Goal: Task Accomplishment & Management: Complete application form

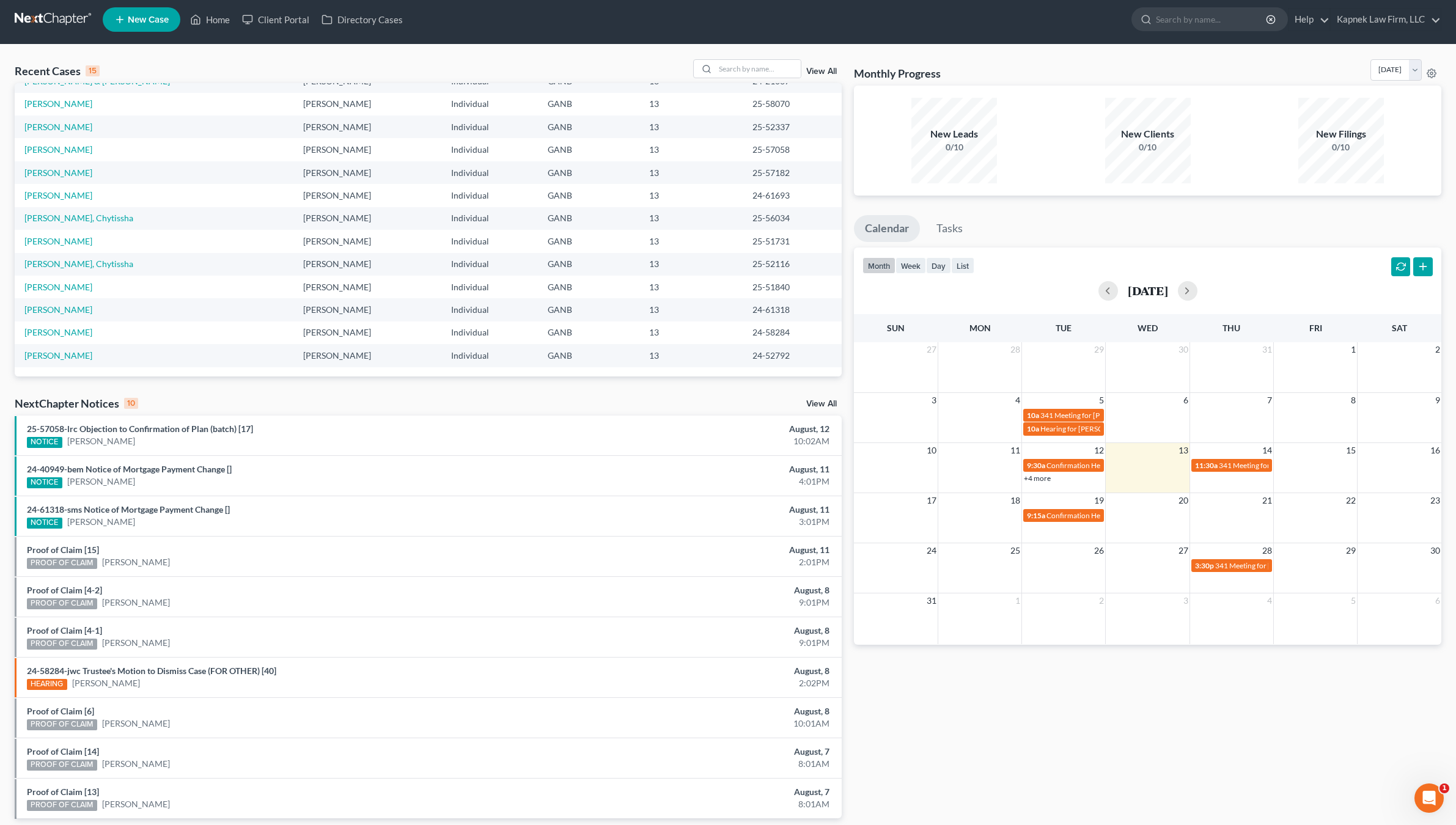
scroll to position [6, 0]
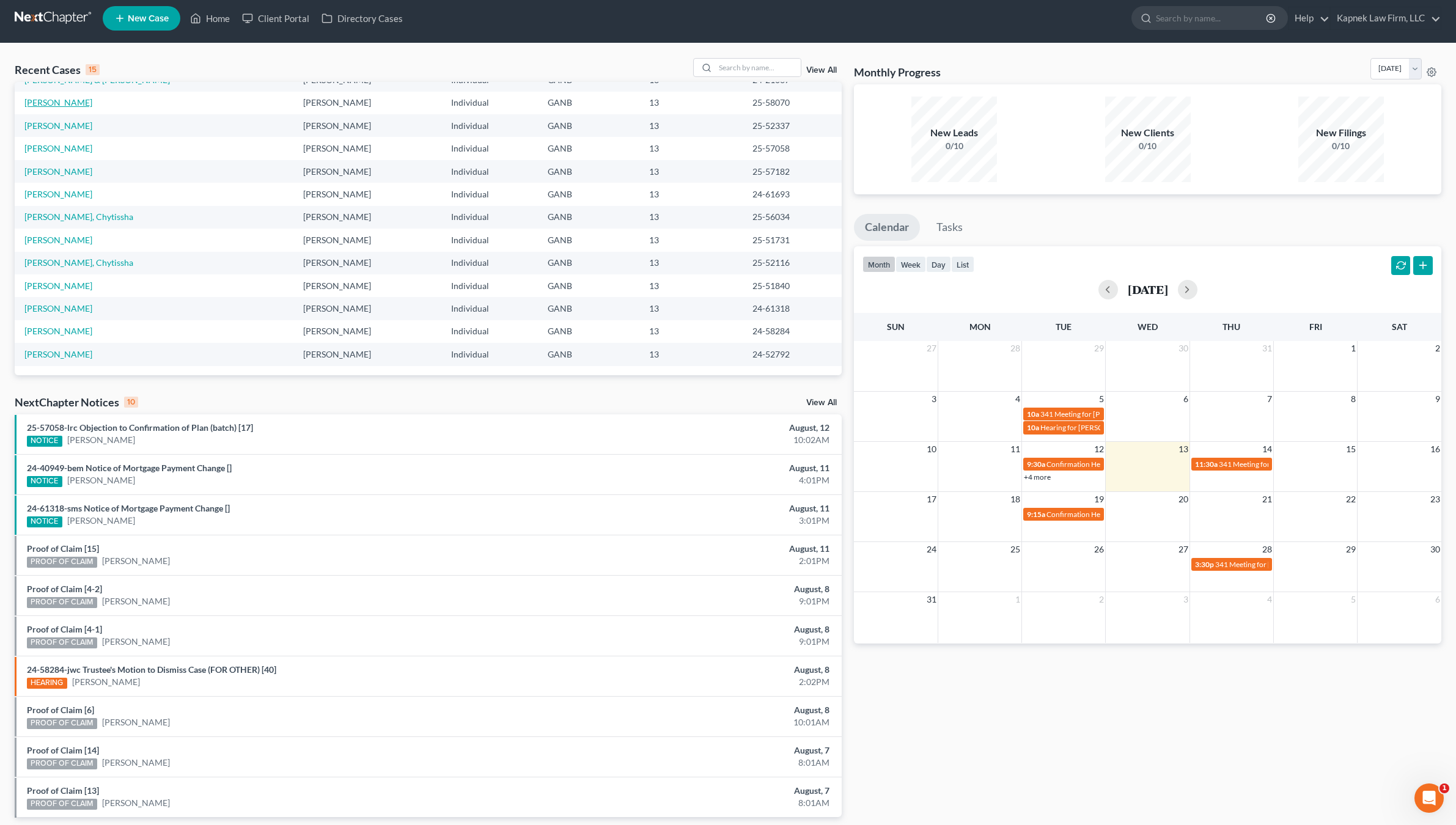
click at [81, 102] on link "[PERSON_NAME]" at bounding box center [58, 102] width 68 height 10
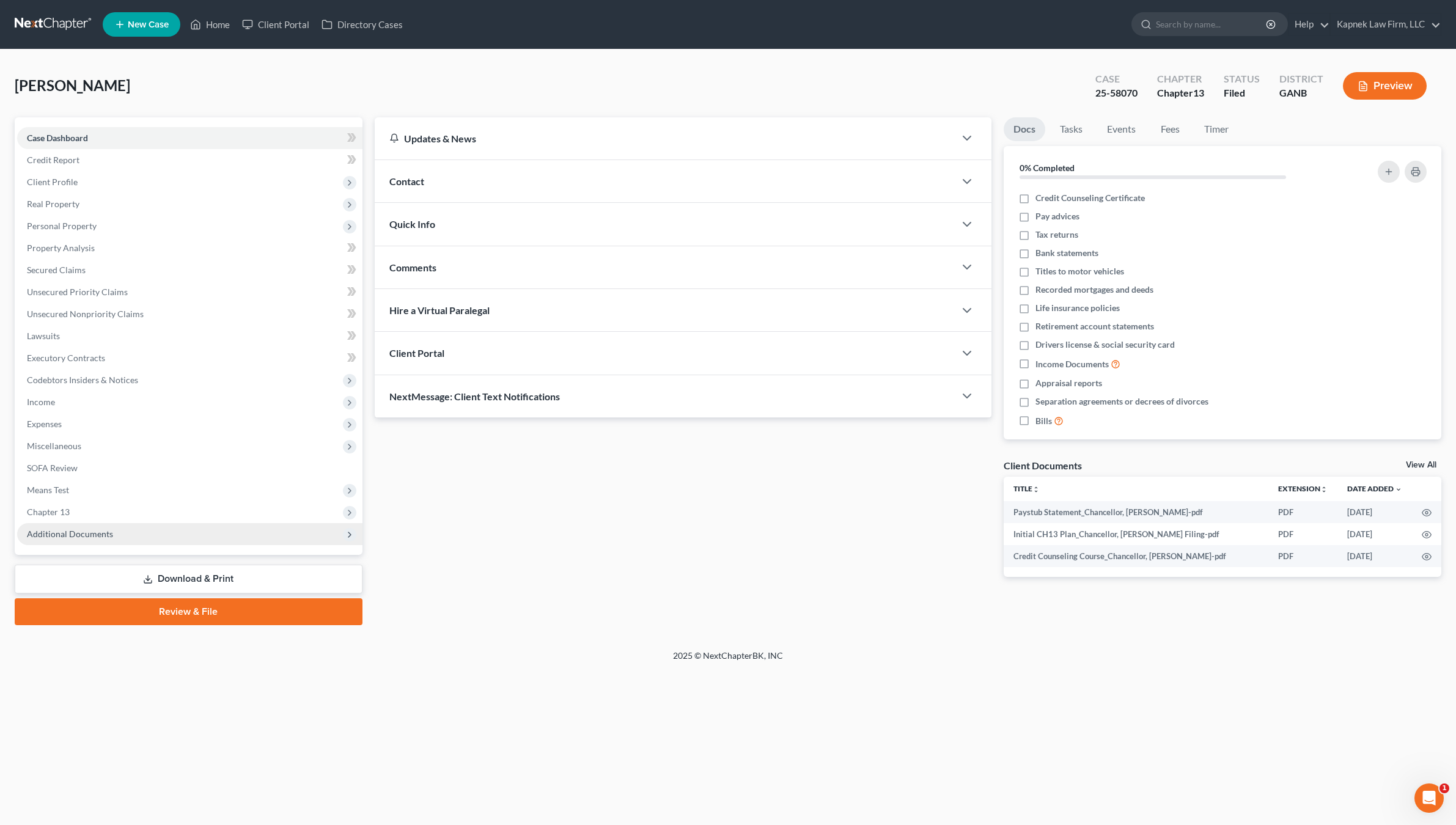
click at [129, 527] on span "Additional Documents" at bounding box center [190, 534] width 346 height 22
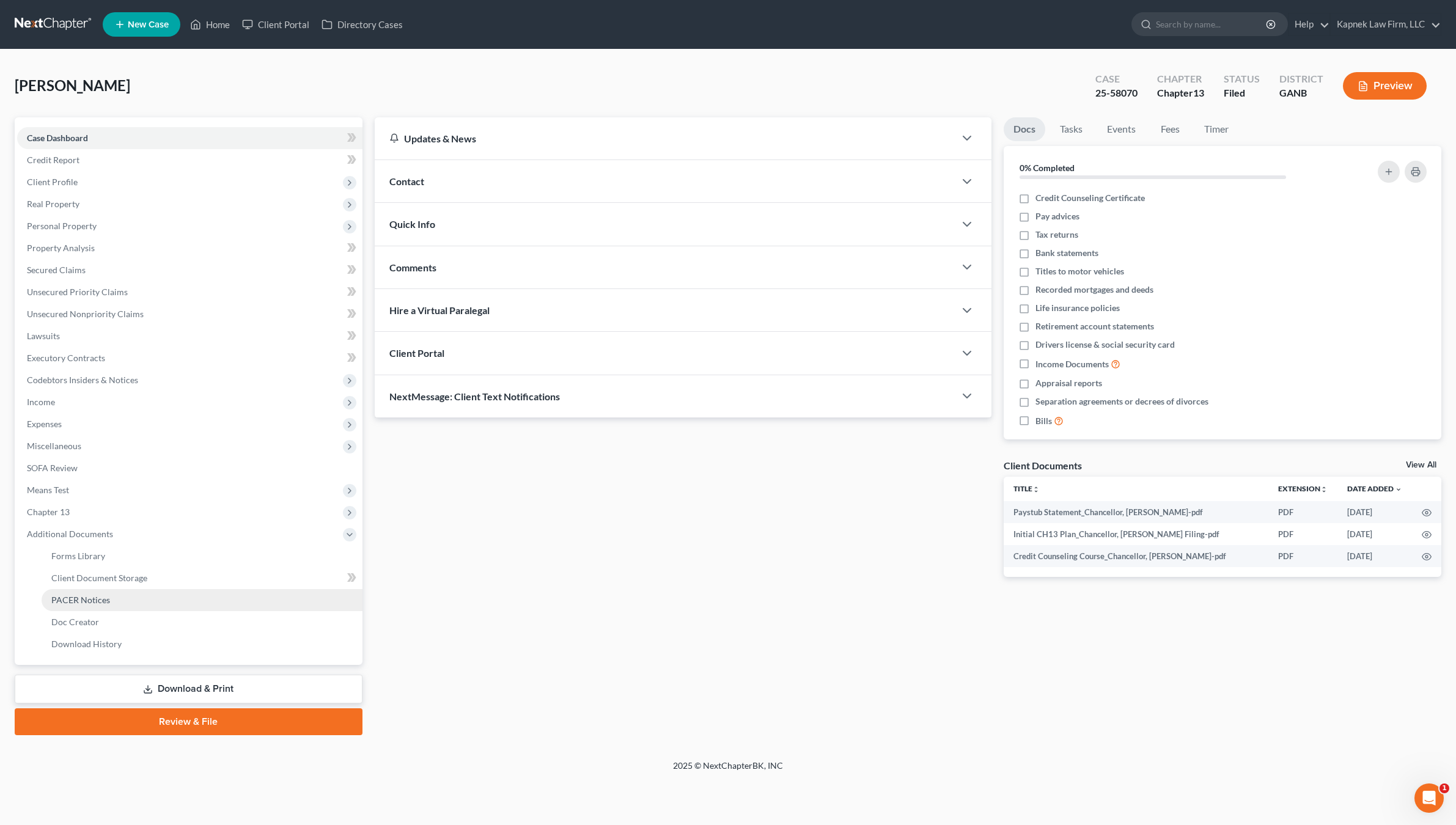
click at [144, 593] on link "PACER Notices" at bounding box center [202, 600] width 321 height 22
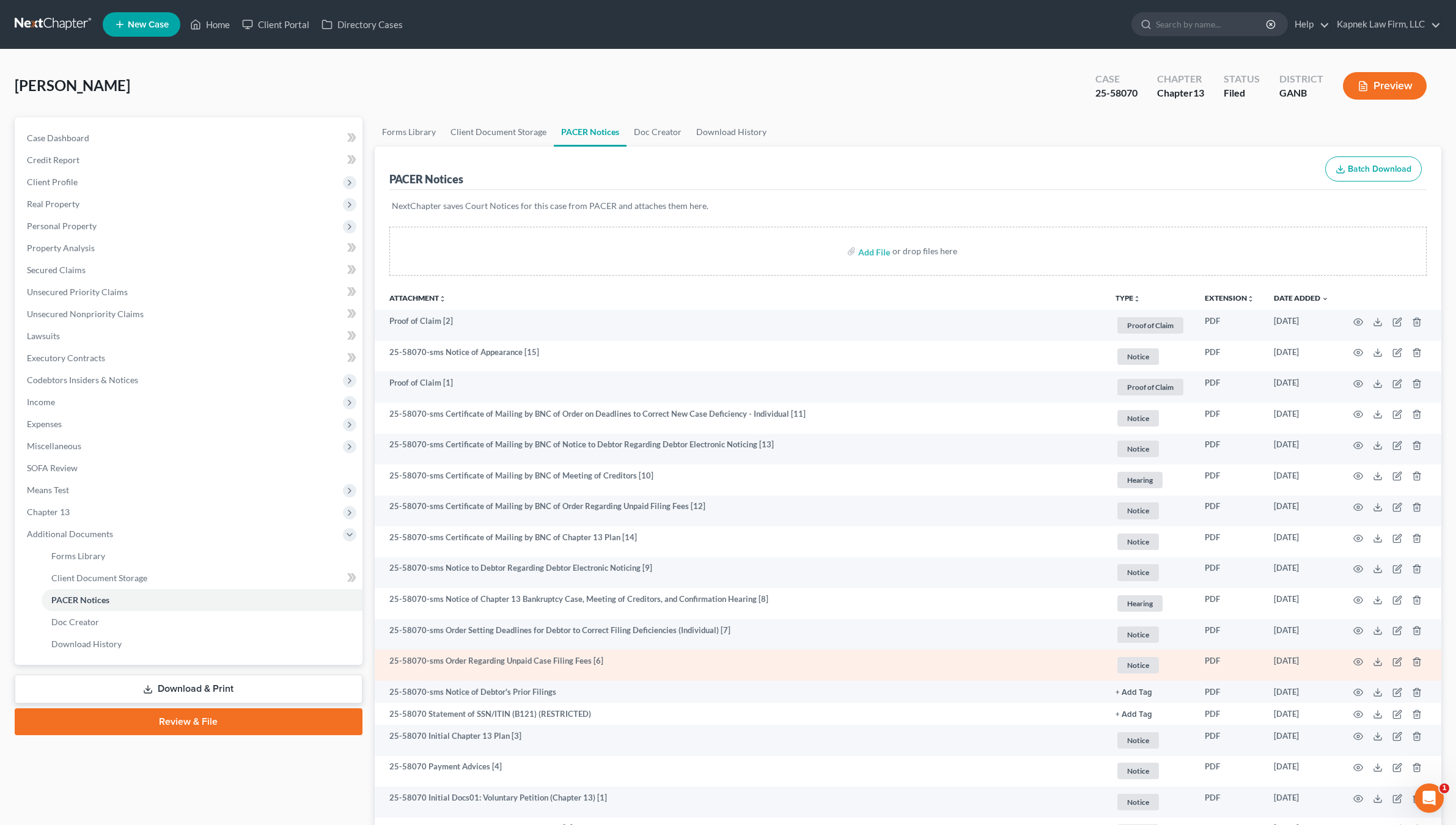
scroll to position [118, 0]
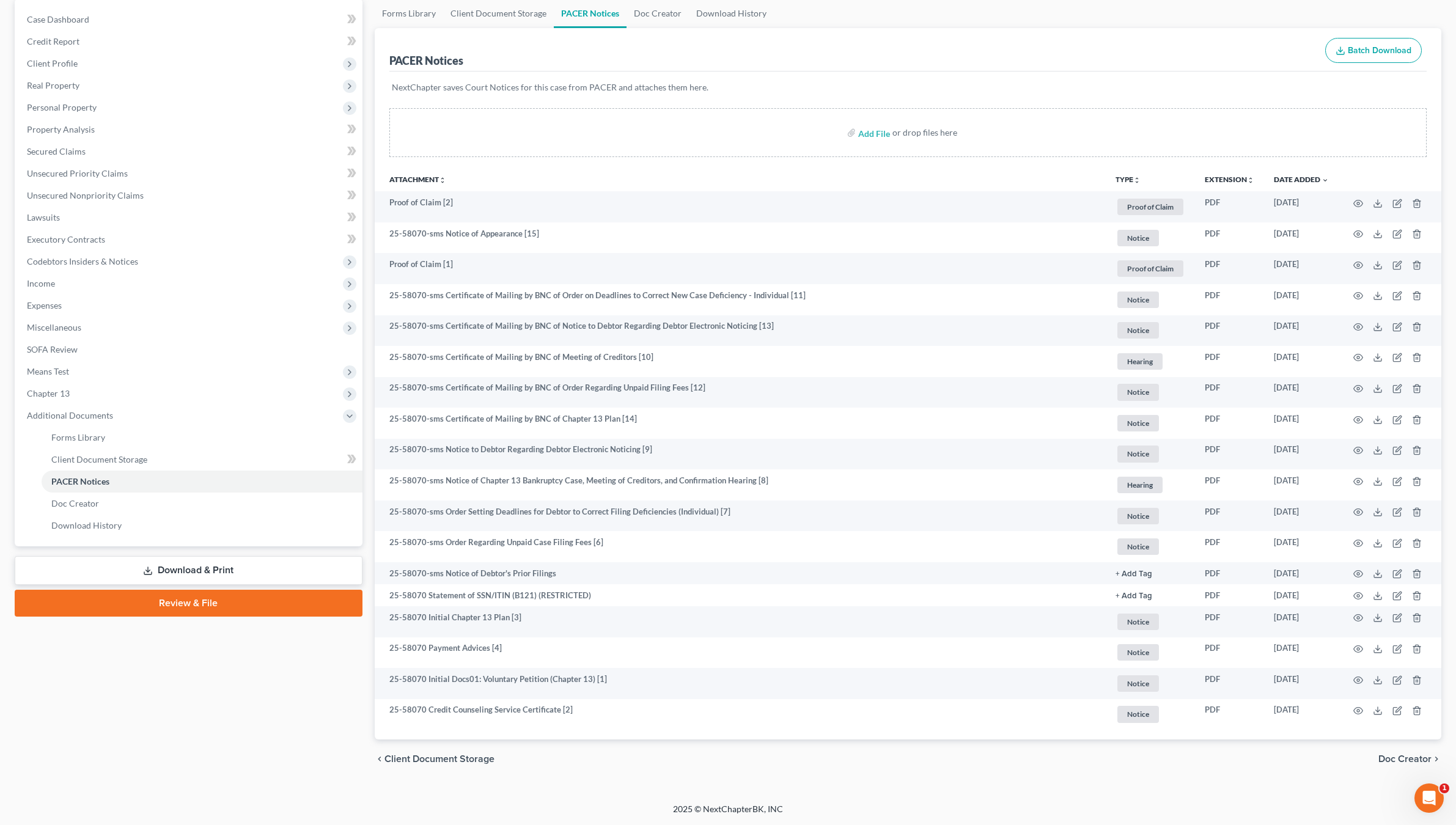
click at [191, 573] on link "Download & Print" at bounding box center [189, 571] width 348 height 29
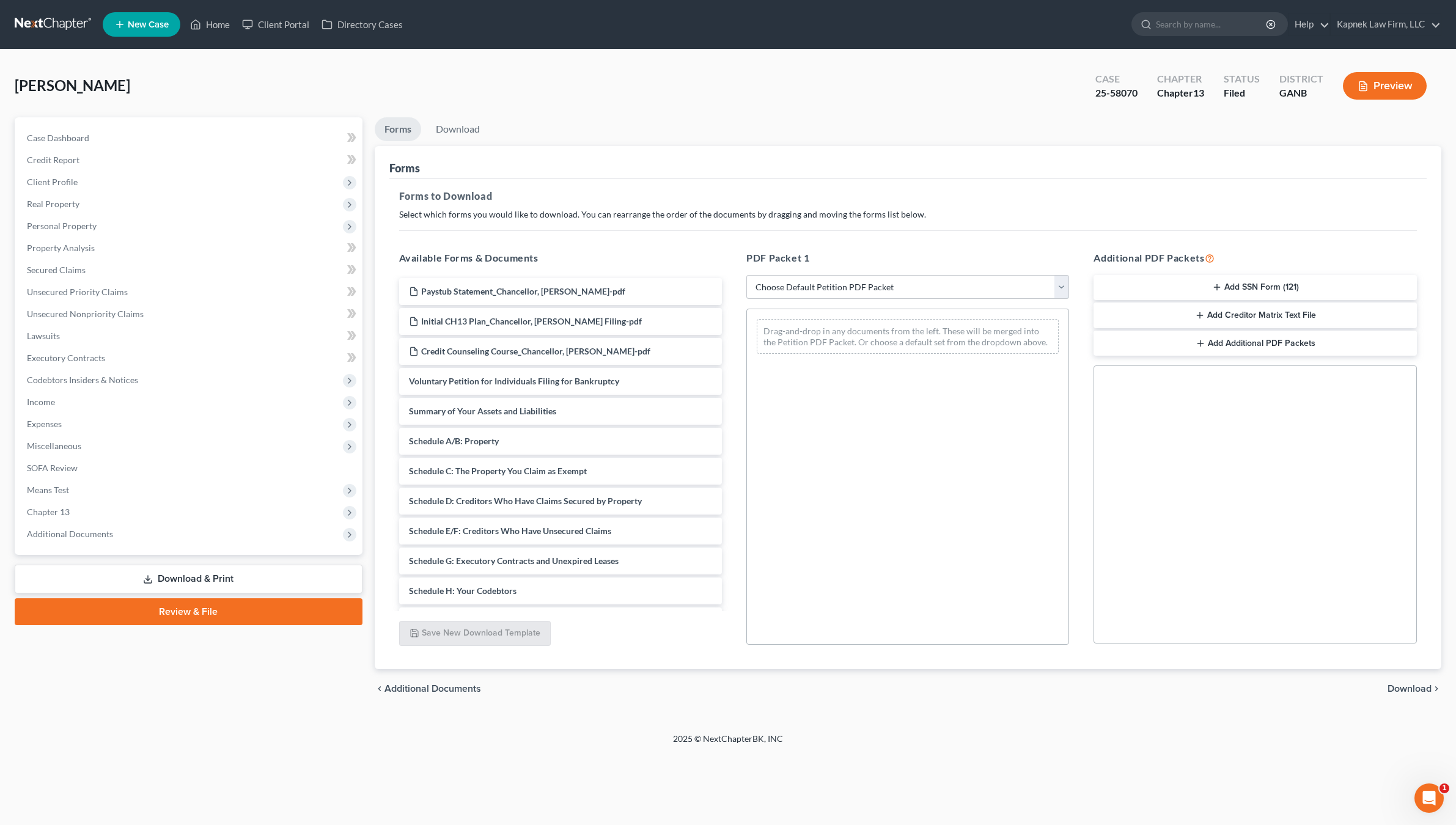
click at [848, 291] on select "Choose Default Petition PDF Packet Complete Bankruptcy Petition (all forms and …" at bounding box center [907, 287] width 322 height 25
select select "8"
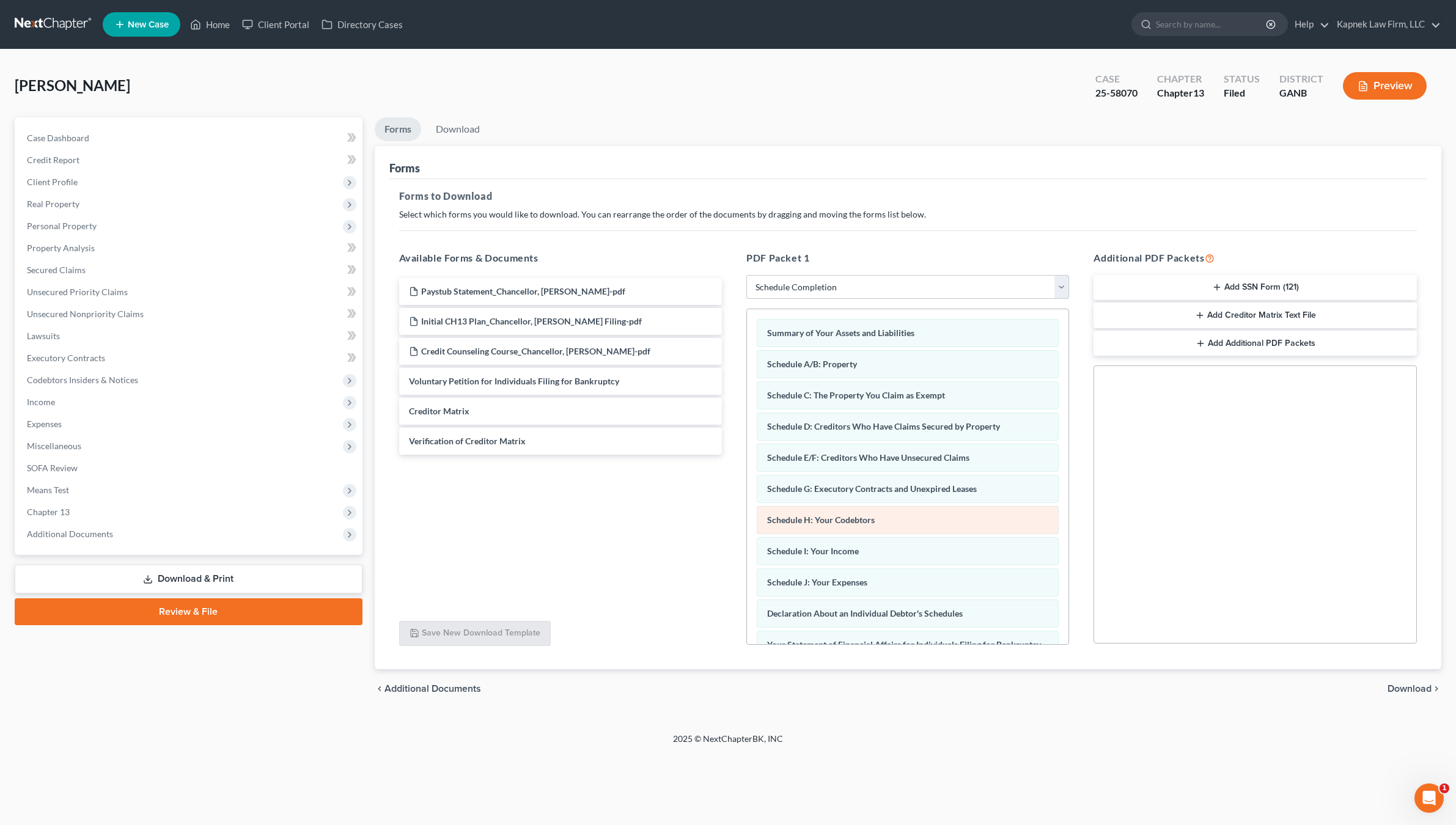
scroll to position [156, 0]
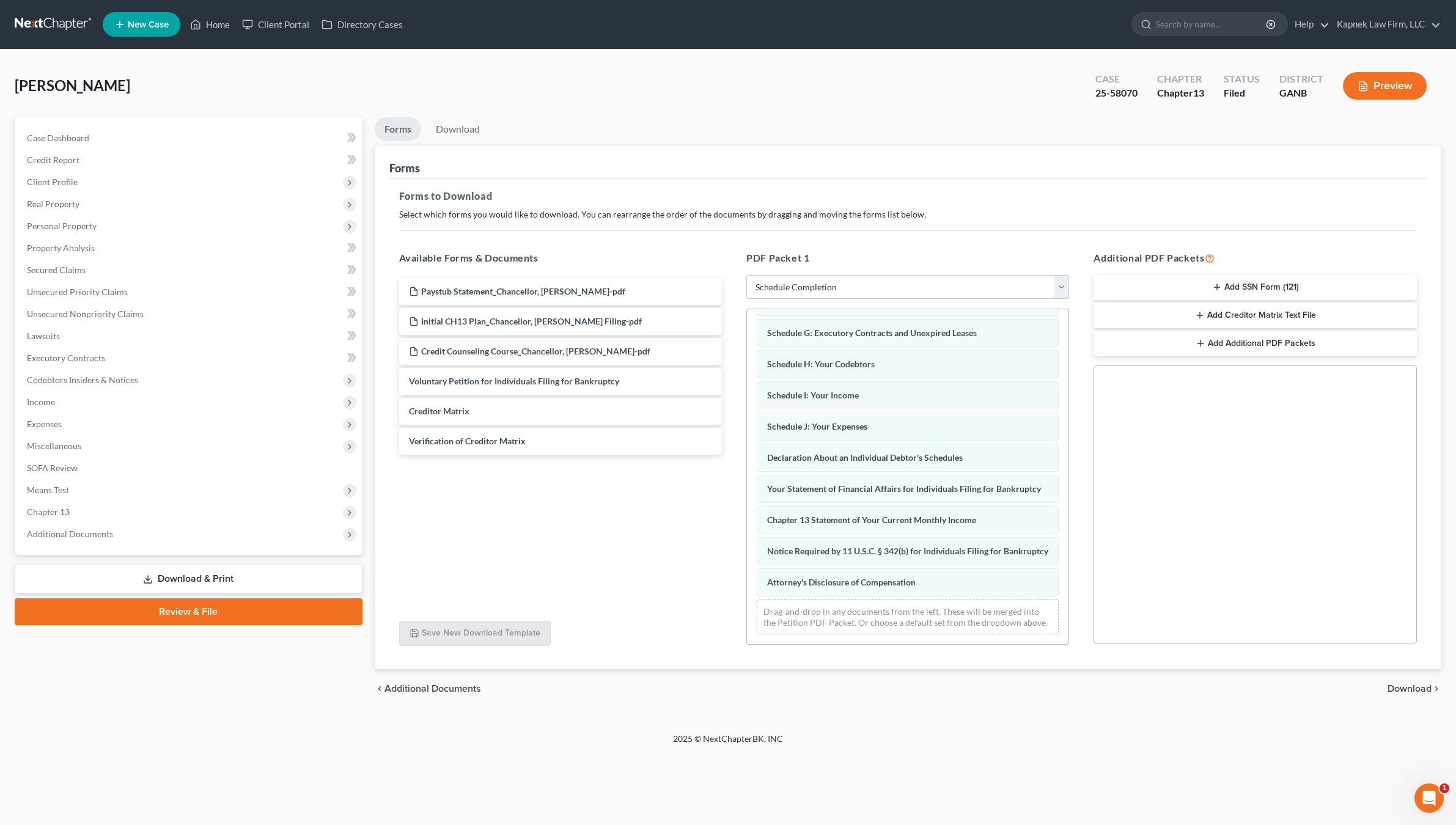
click at [1406, 690] on span "Download" at bounding box center [1409, 689] width 44 height 9
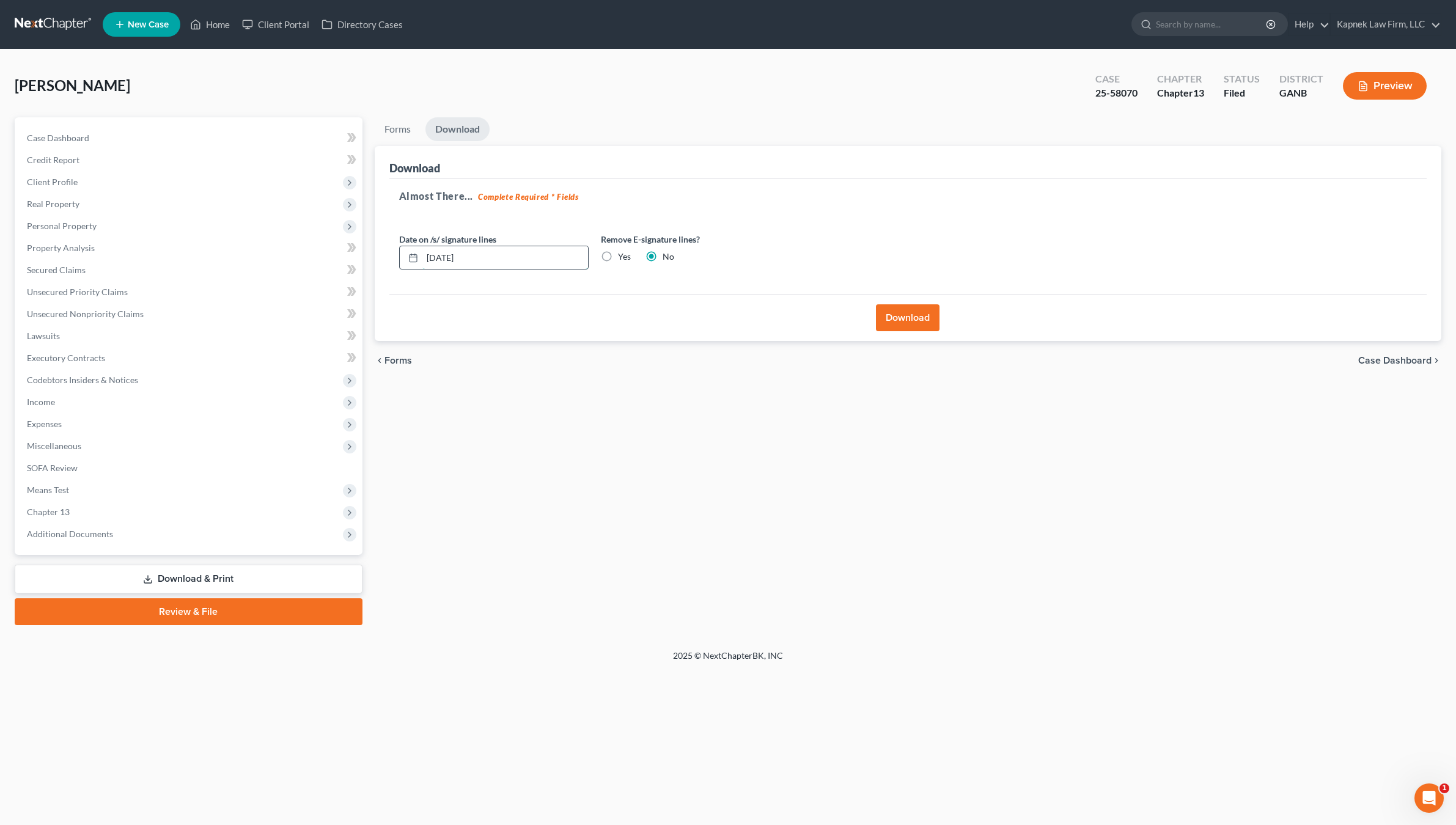
click at [446, 256] on input "[DATE]" at bounding box center [505, 257] width 165 height 23
click at [447, 256] on input "[DATE]" at bounding box center [505, 257] width 165 height 23
click at [889, 316] on button "Download" at bounding box center [908, 317] width 63 height 27
click at [494, 262] on input "08/01/20252" at bounding box center [505, 257] width 165 height 23
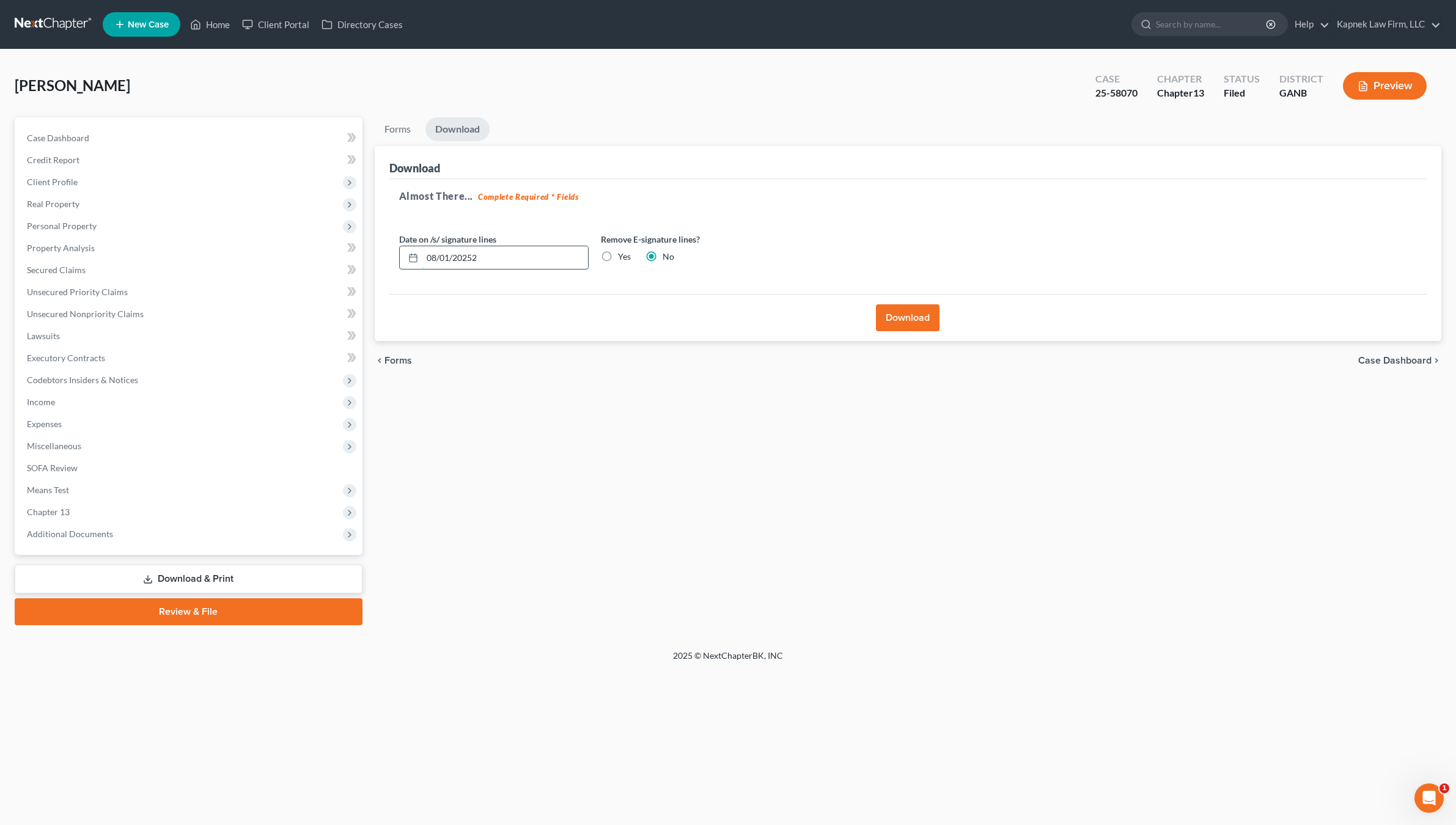
click at [494, 262] on input "08/01/20252" at bounding box center [505, 257] width 165 height 23
click at [439, 259] on input "[DATE]" at bounding box center [505, 257] width 165 height 23
click at [442, 262] on input "[DATE]" at bounding box center [505, 257] width 165 height 23
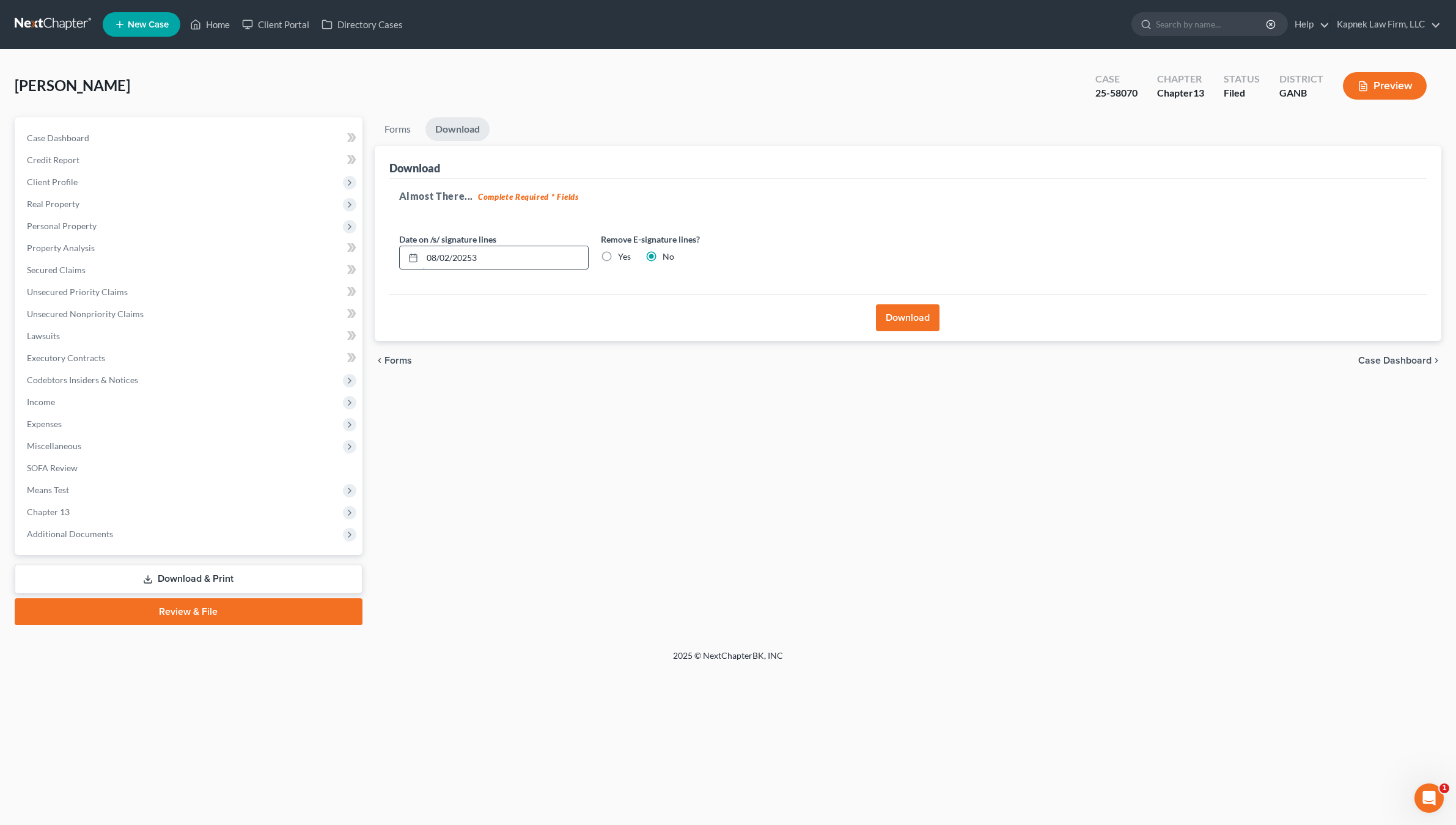
click at [438, 251] on input "08/02/20253" at bounding box center [505, 257] width 165 height 23
click at [537, 246] on input "08/12/20253" at bounding box center [505, 257] width 165 height 23
click at [520, 274] on div "Date on /s/ signature lines 08/12/20253 Remove E-signature lines? Yes No" at bounding box center [594, 256] width 403 height 47
click at [520, 268] on input "08/12/20253" at bounding box center [505, 257] width 165 height 23
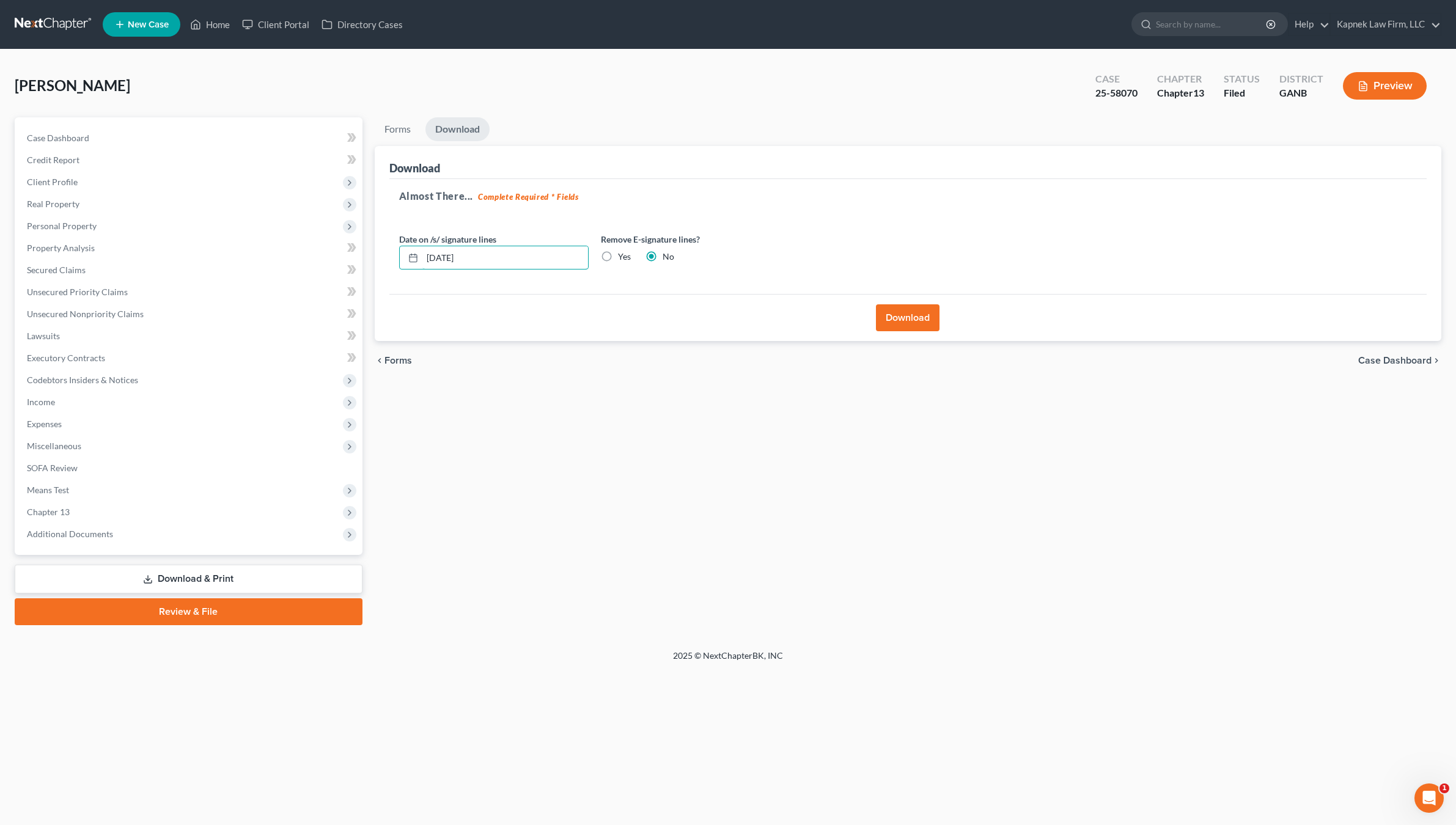
type input "[DATE]"
click at [909, 318] on button "Download" at bounding box center [908, 317] width 63 height 27
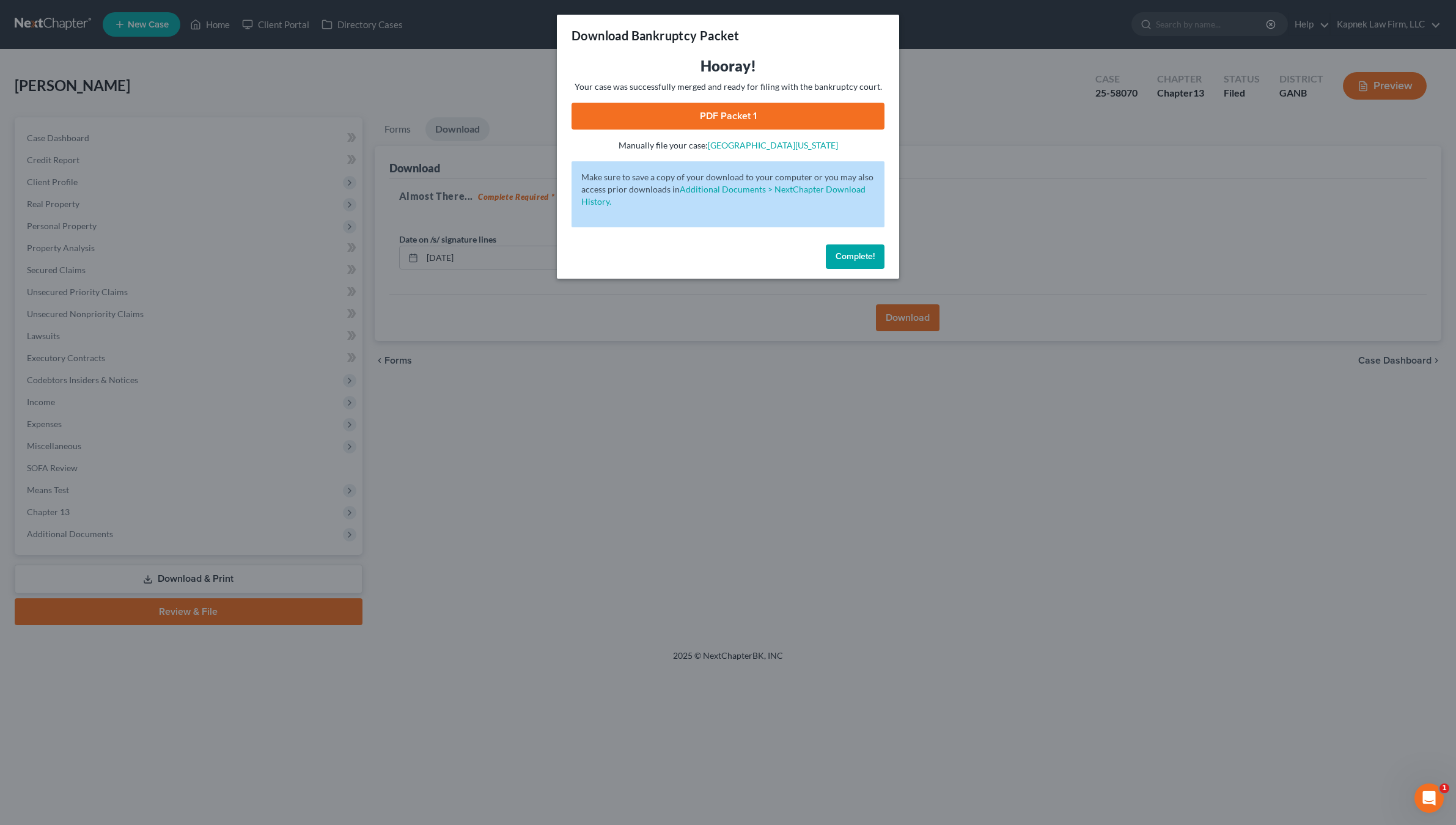
click at [846, 252] on span "Complete!" at bounding box center [855, 256] width 39 height 10
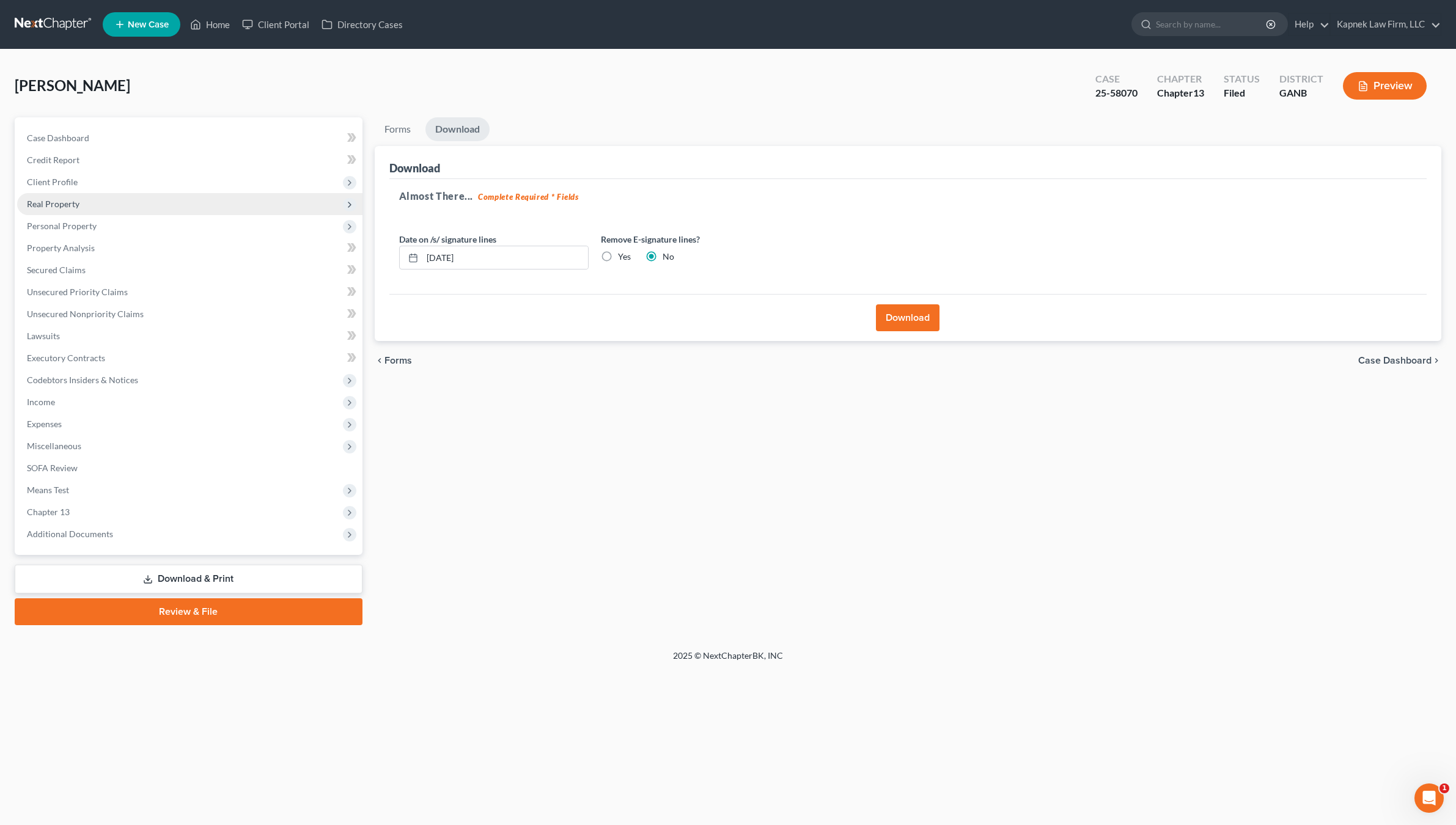
click at [93, 207] on span "Real Property" at bounding box center [190, 204] width 346 height 22
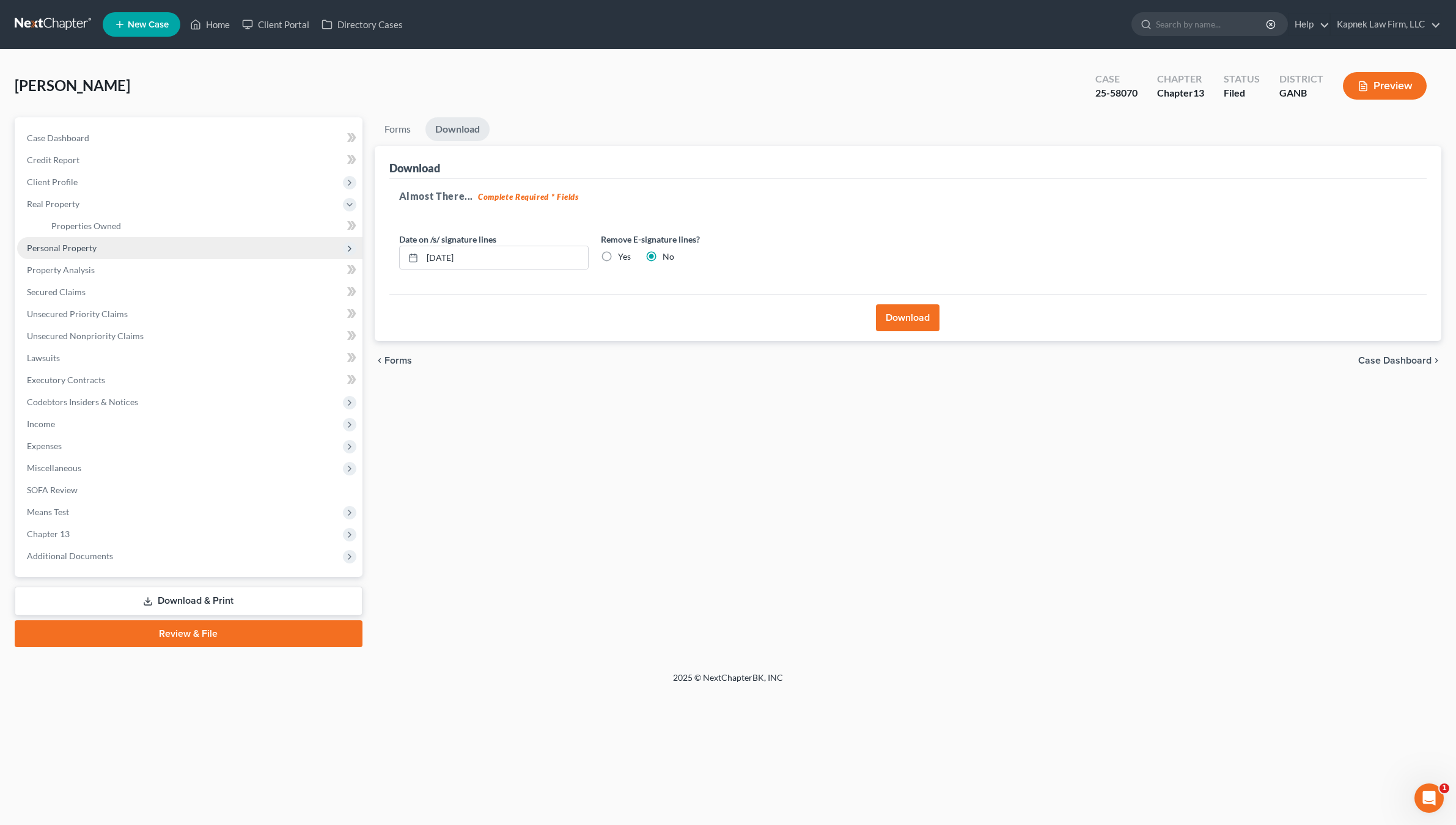
click at [94, 249] on span "Personal Property" at bounding box center [61, 248] width 69 height 10
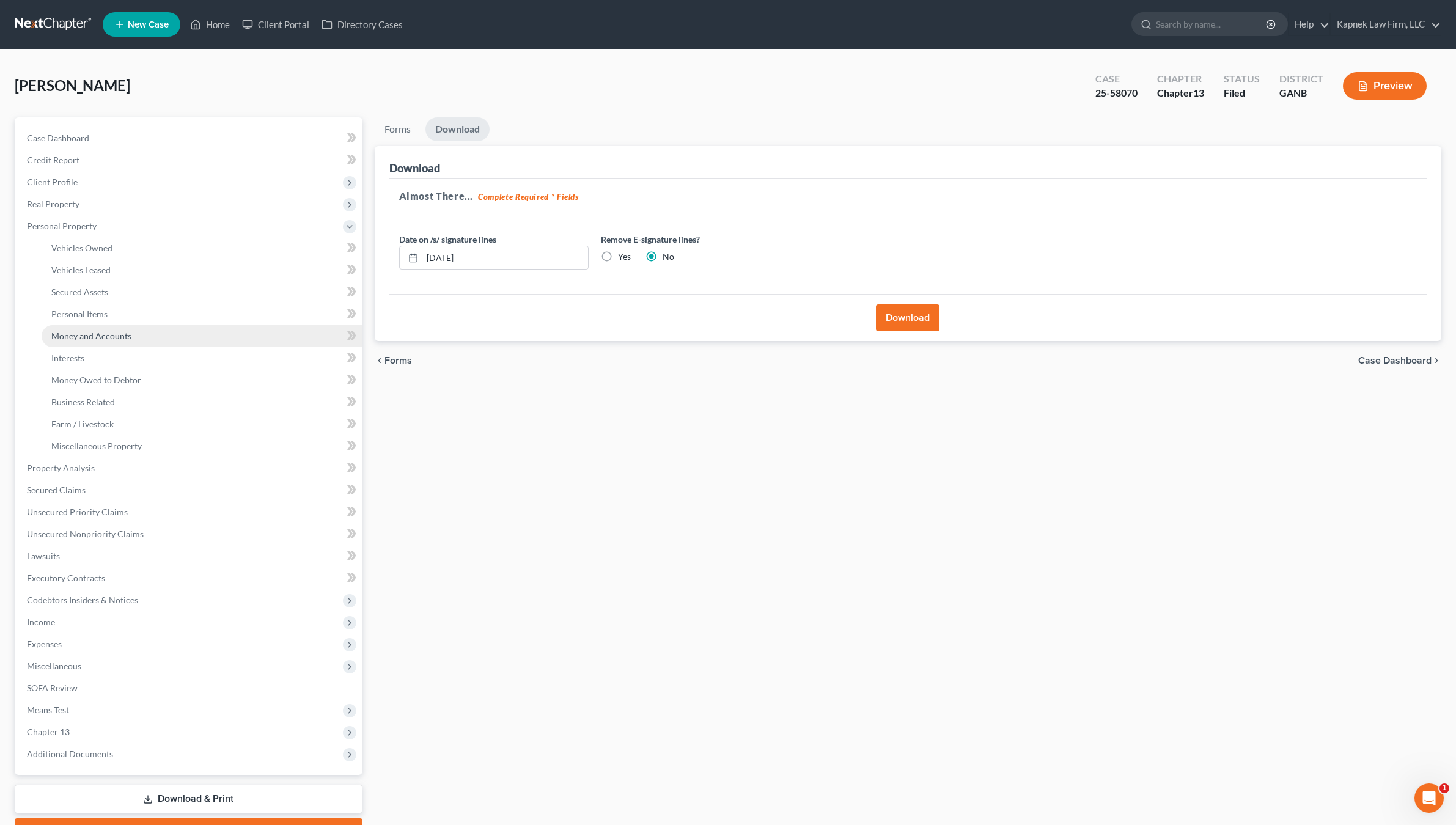
click at [146, 328] on link "Money and Accounts" at bounding box center [202, 336] width 321 height 22
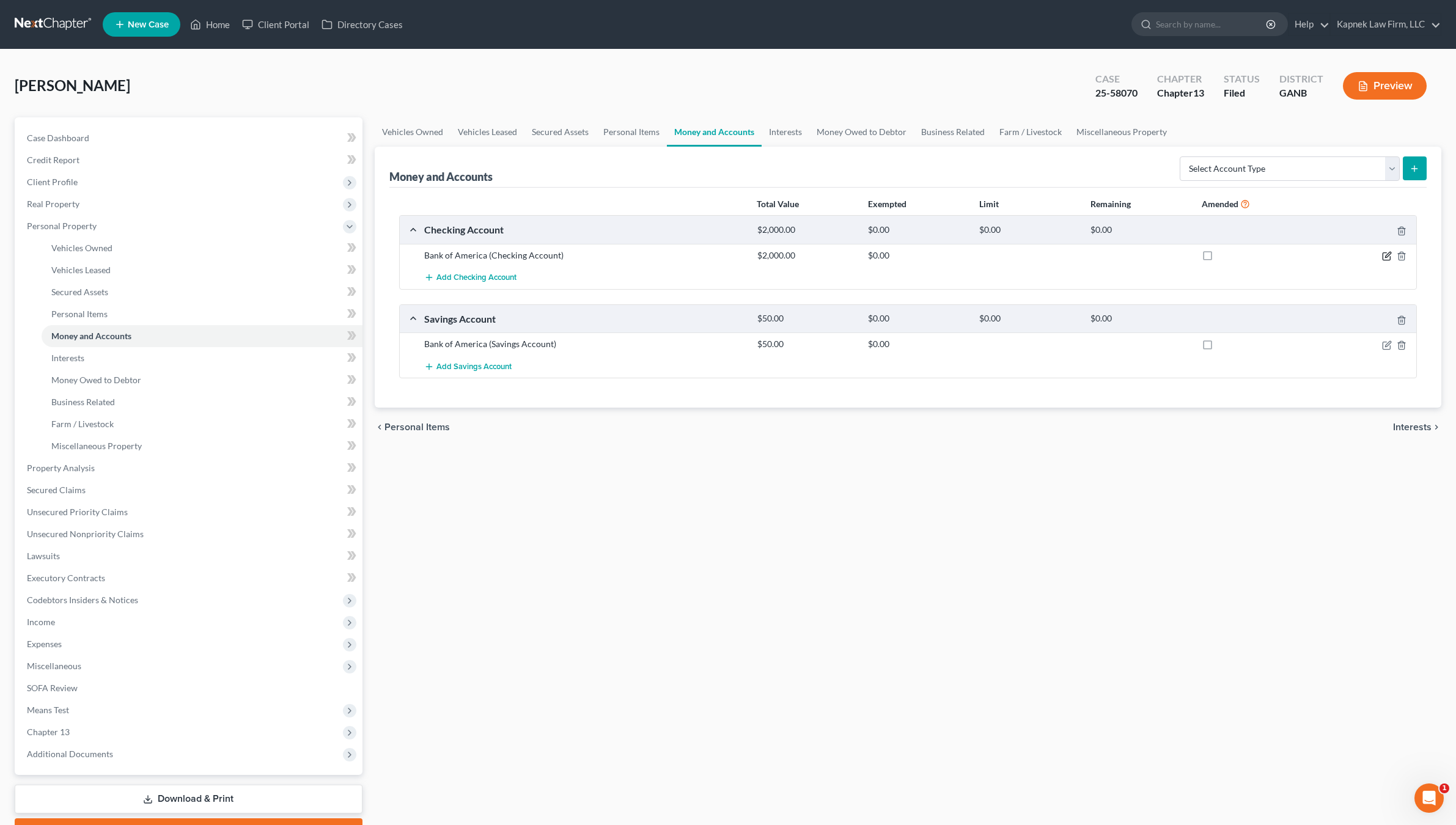
click at [1384, 255] on icon "button" at bounding box center [1387, 256] width 9 height 9
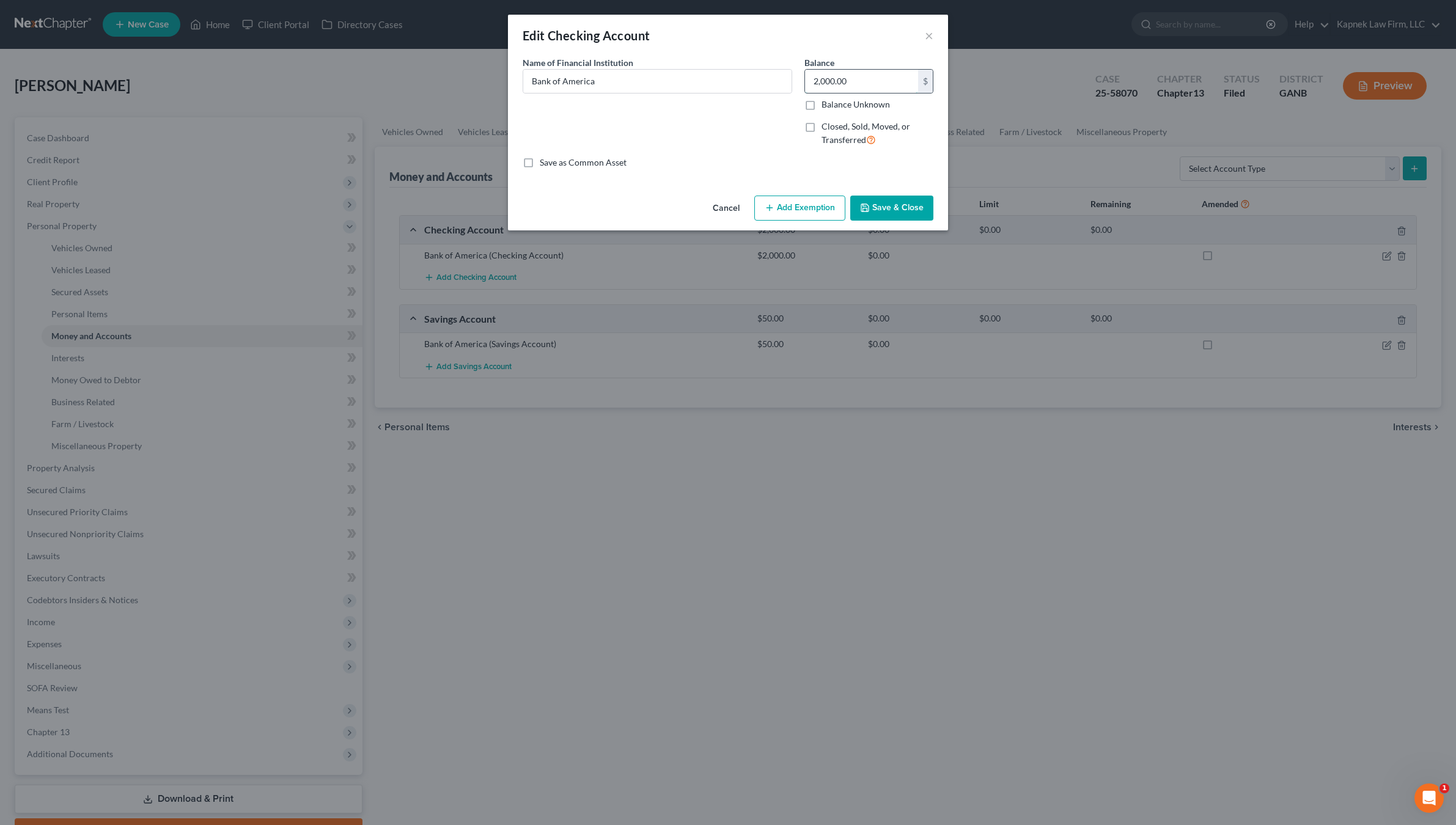
click at [890, 87] on input "2,000.00" at bounding box center [862, 81] width 113 height 23
type input "1,300"
click at [904, 206] on button "Save & Close" at bounding box center [892, 208] width 83 height 26
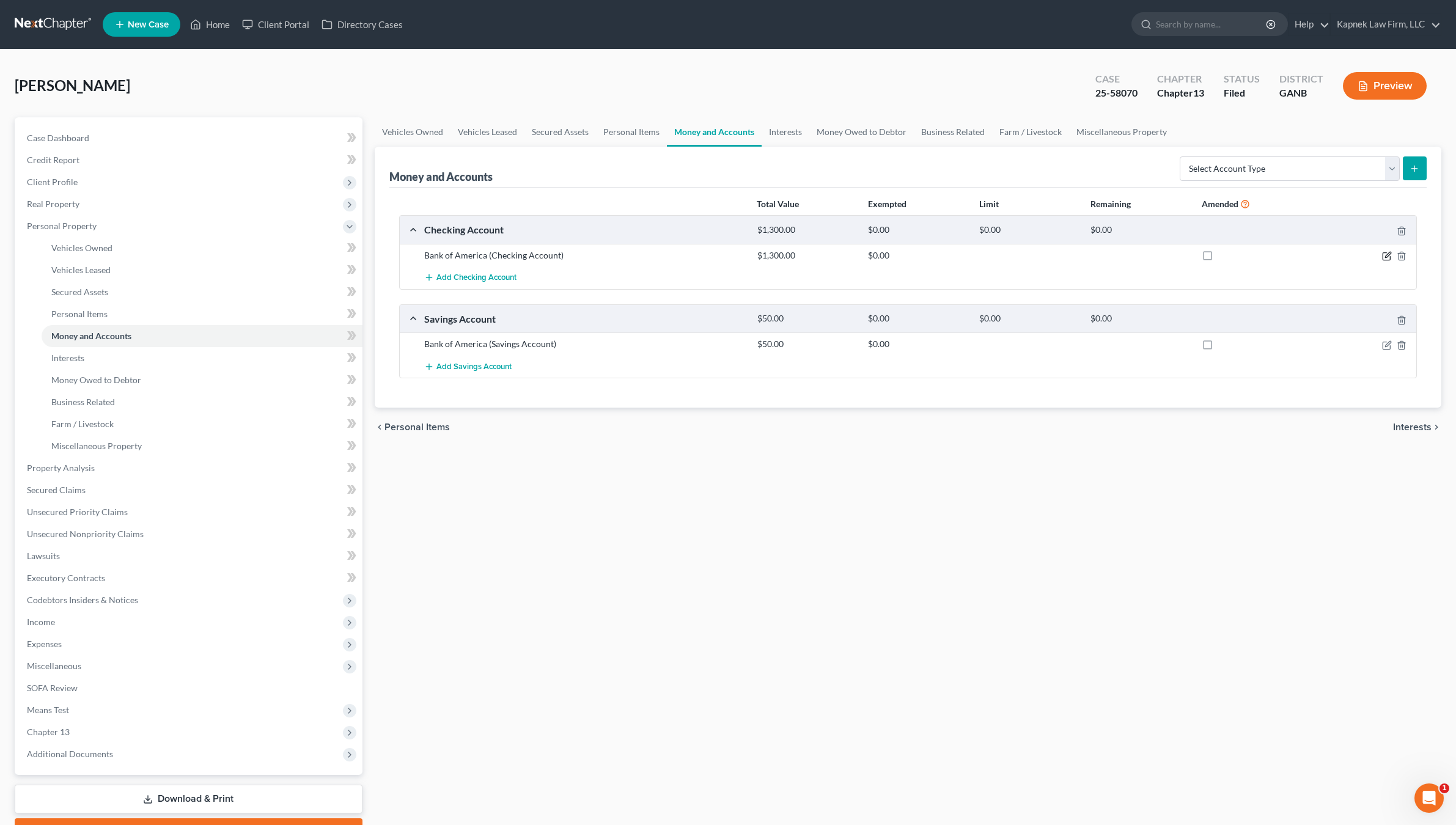
click at [1387, 258] on icon "button" at bounding box center [1387, 256] width 9 height 9
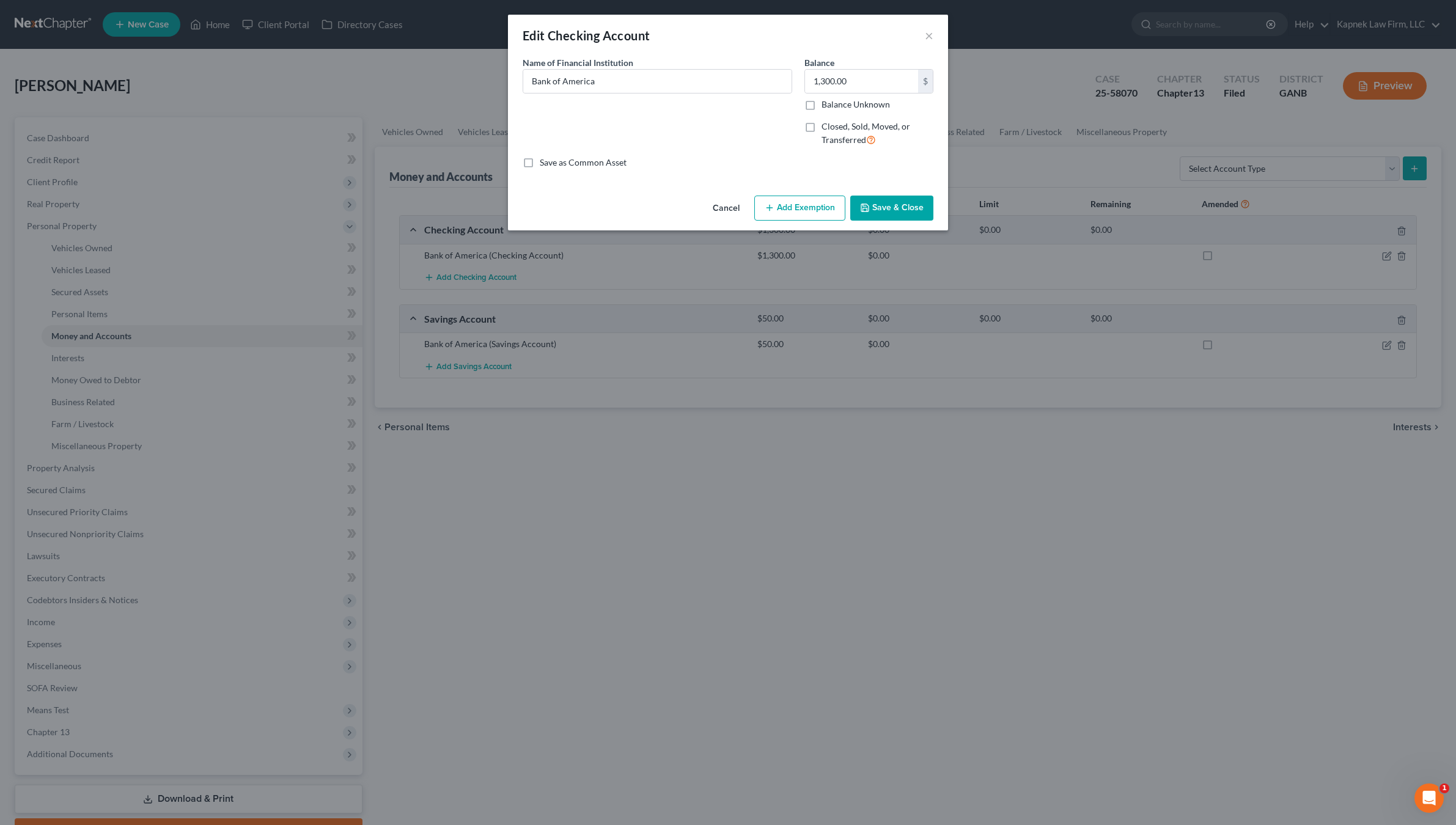
click at [918, 206] on button "Save & Close" at bounding box center [892, 208] width 83 height 26
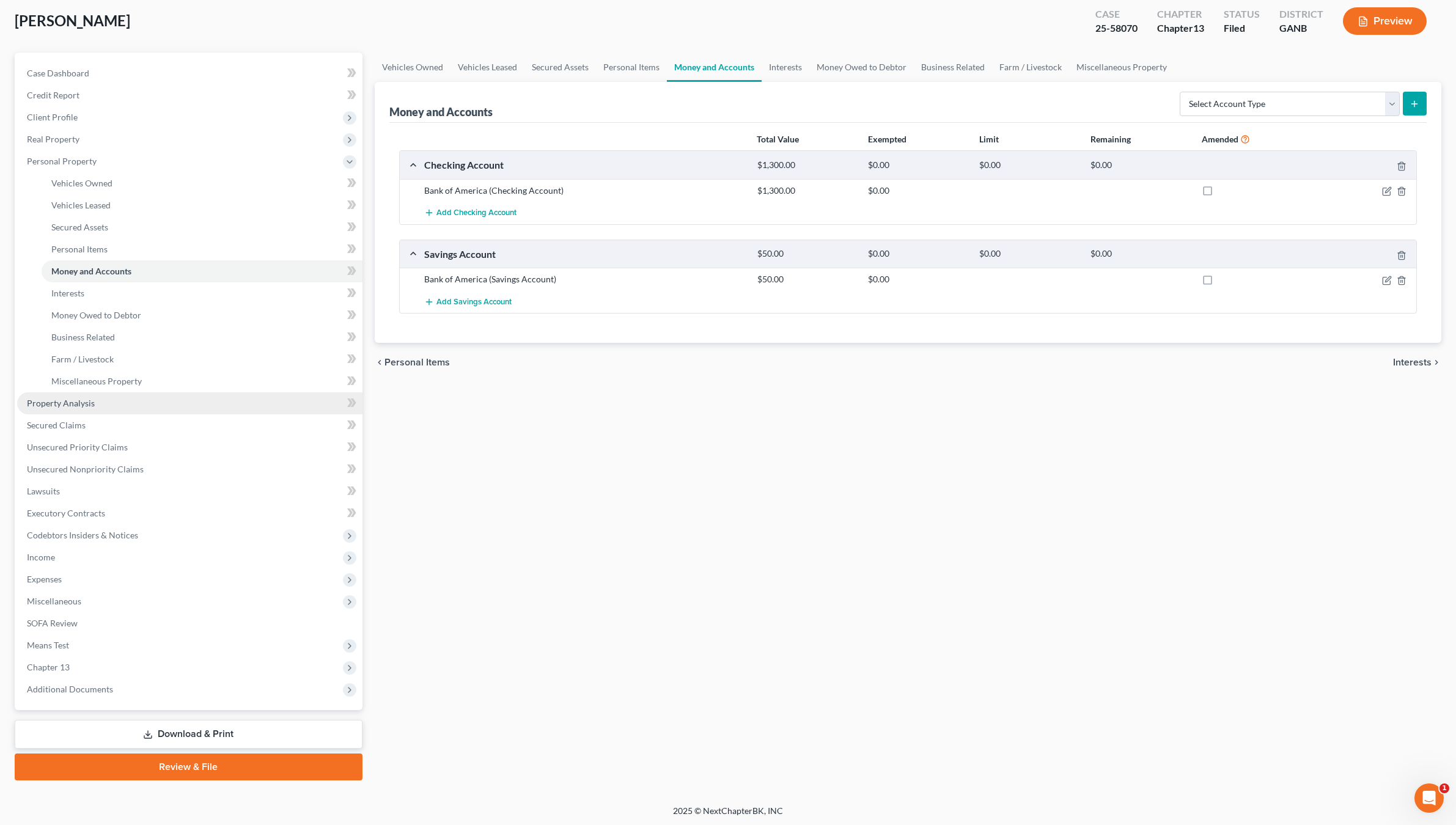
scroll to position [67, 0]
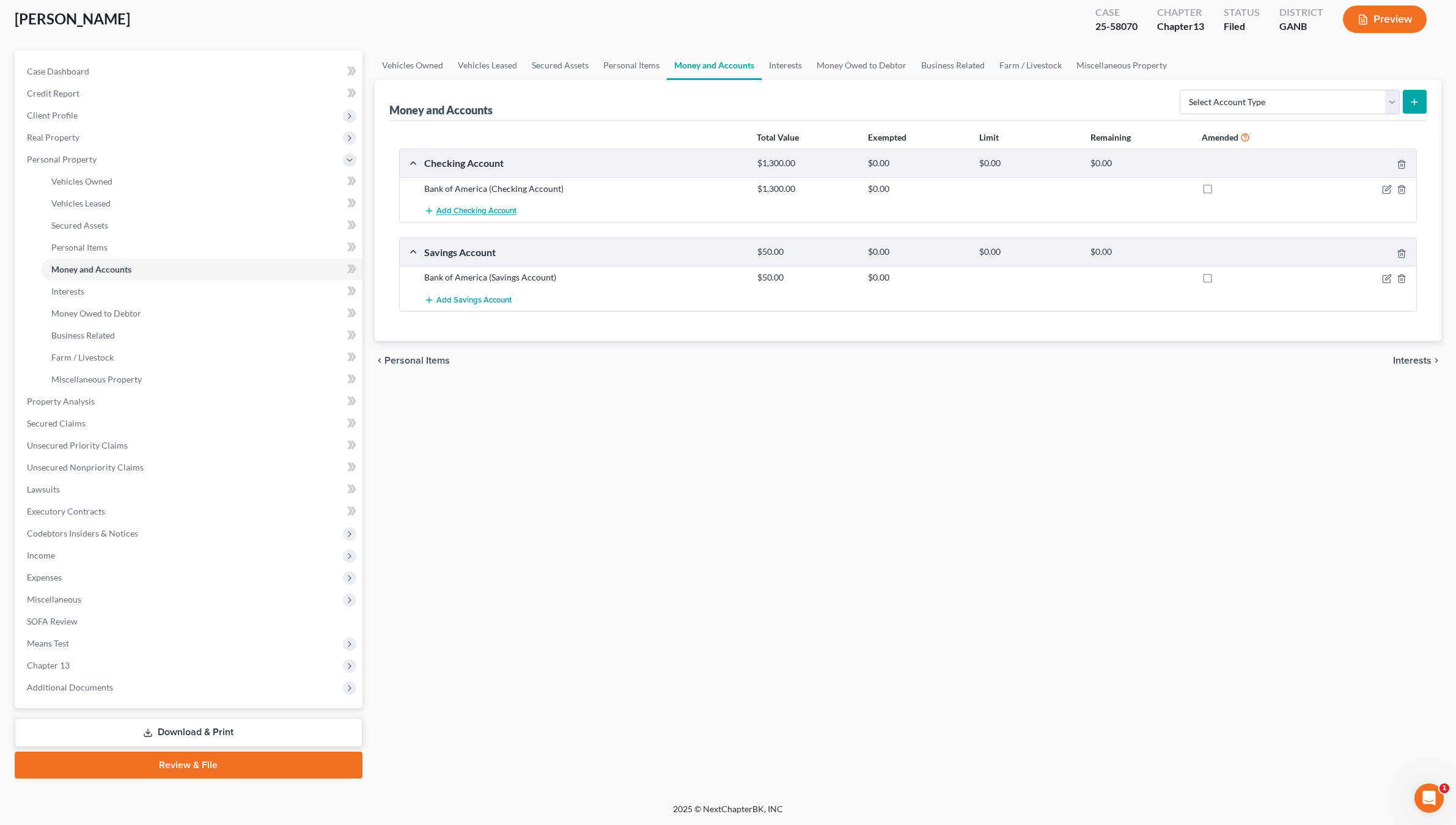
click at [482, 216] on button "Add Checking Account" at bounding box center [471, 211] width 93 height 22
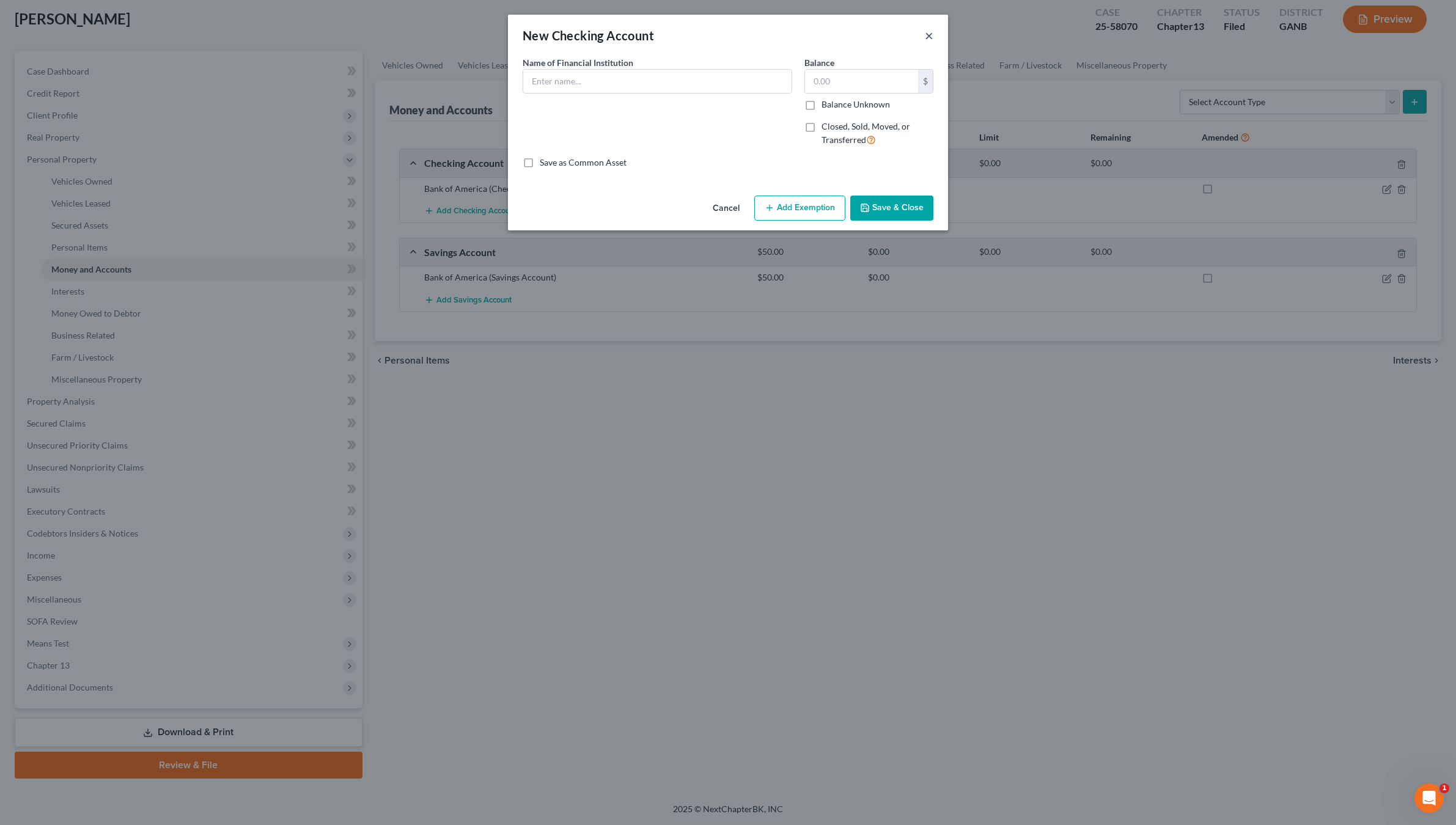
click at [930, 32] on button "×" at bounding box center [930, 35] width 9 height 15
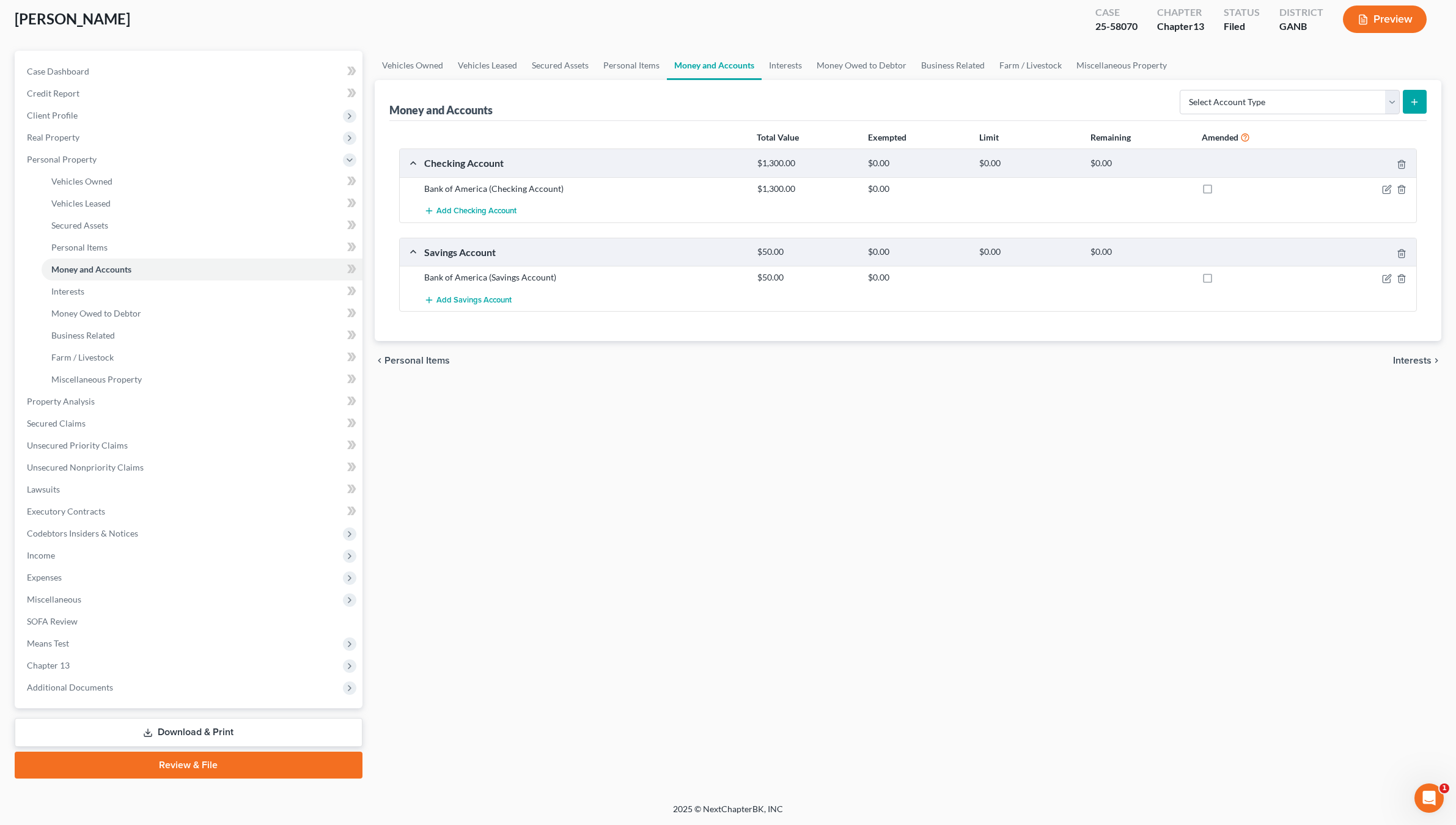
click at [1384, 198] on div "Bank of America (Checking Account) $1,300.00 $0.00" at bounding box center [908, 189] width 1017 height 22
click at [1385, 192] on icon "button" at bounding box center [1387, 189] width 9 height 9
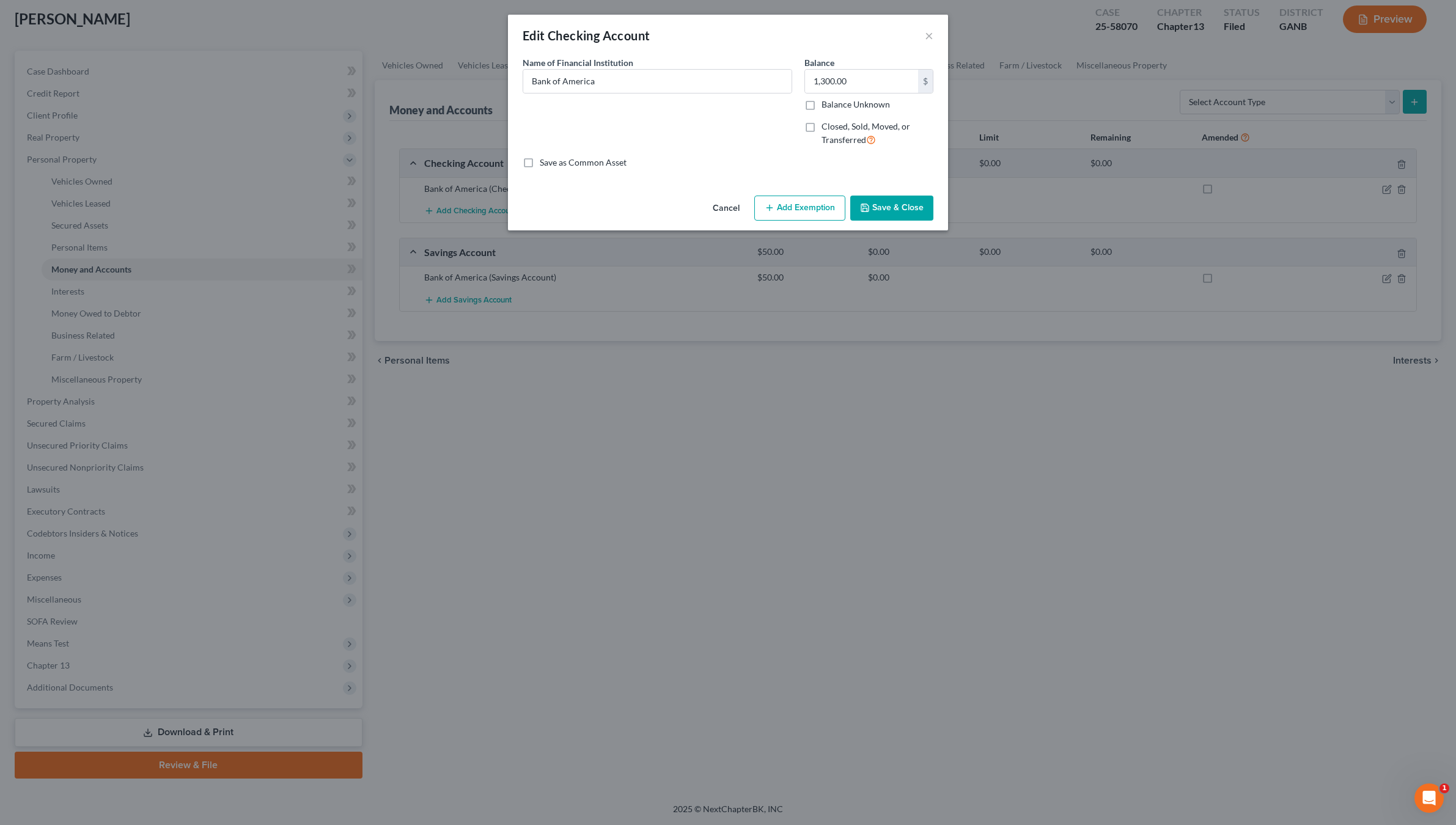
click at [808, 206] on button "Add Exemption" at bounding box center [800, 208] width 91 height 26
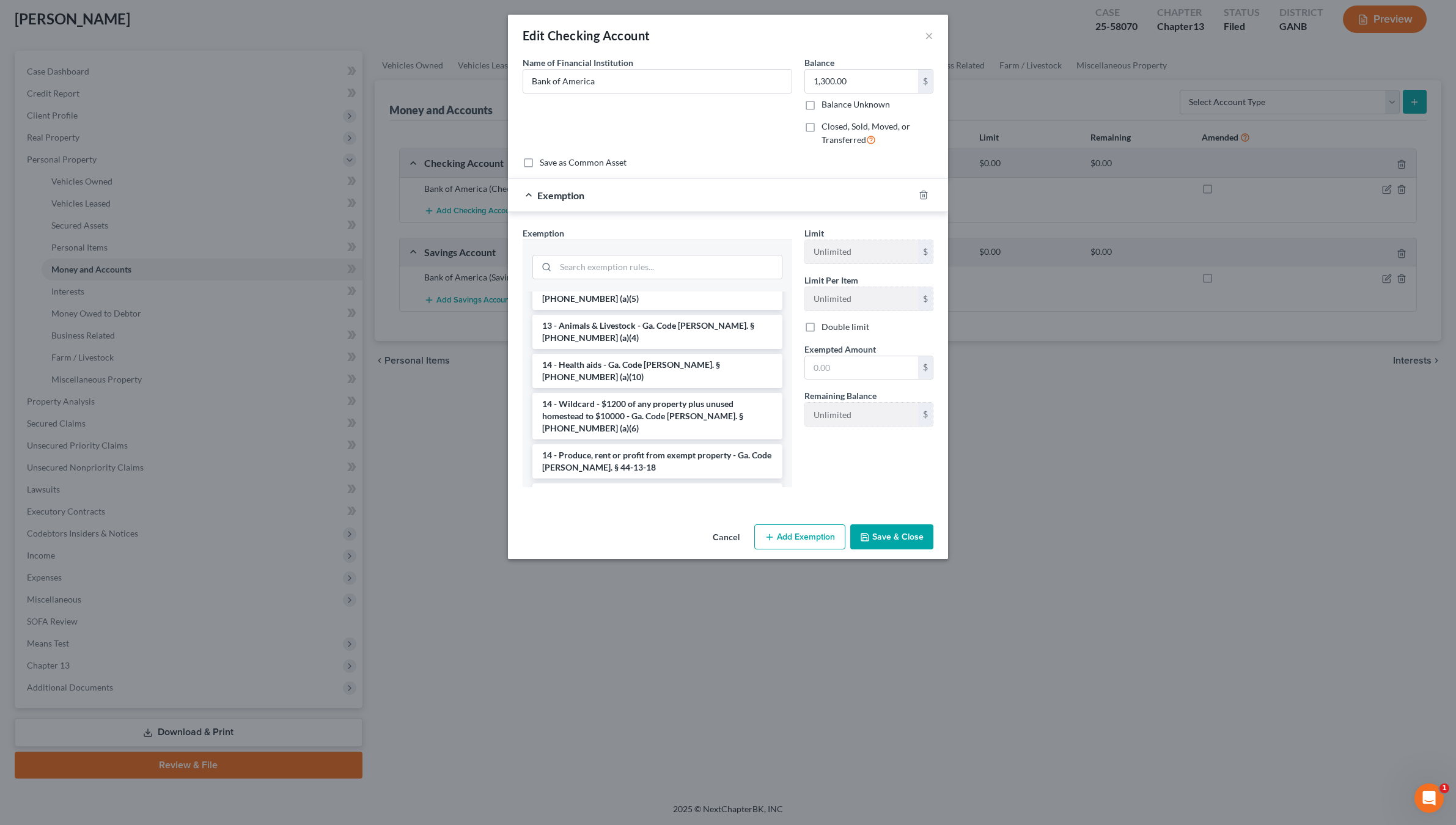
scroll to position [299, 0]
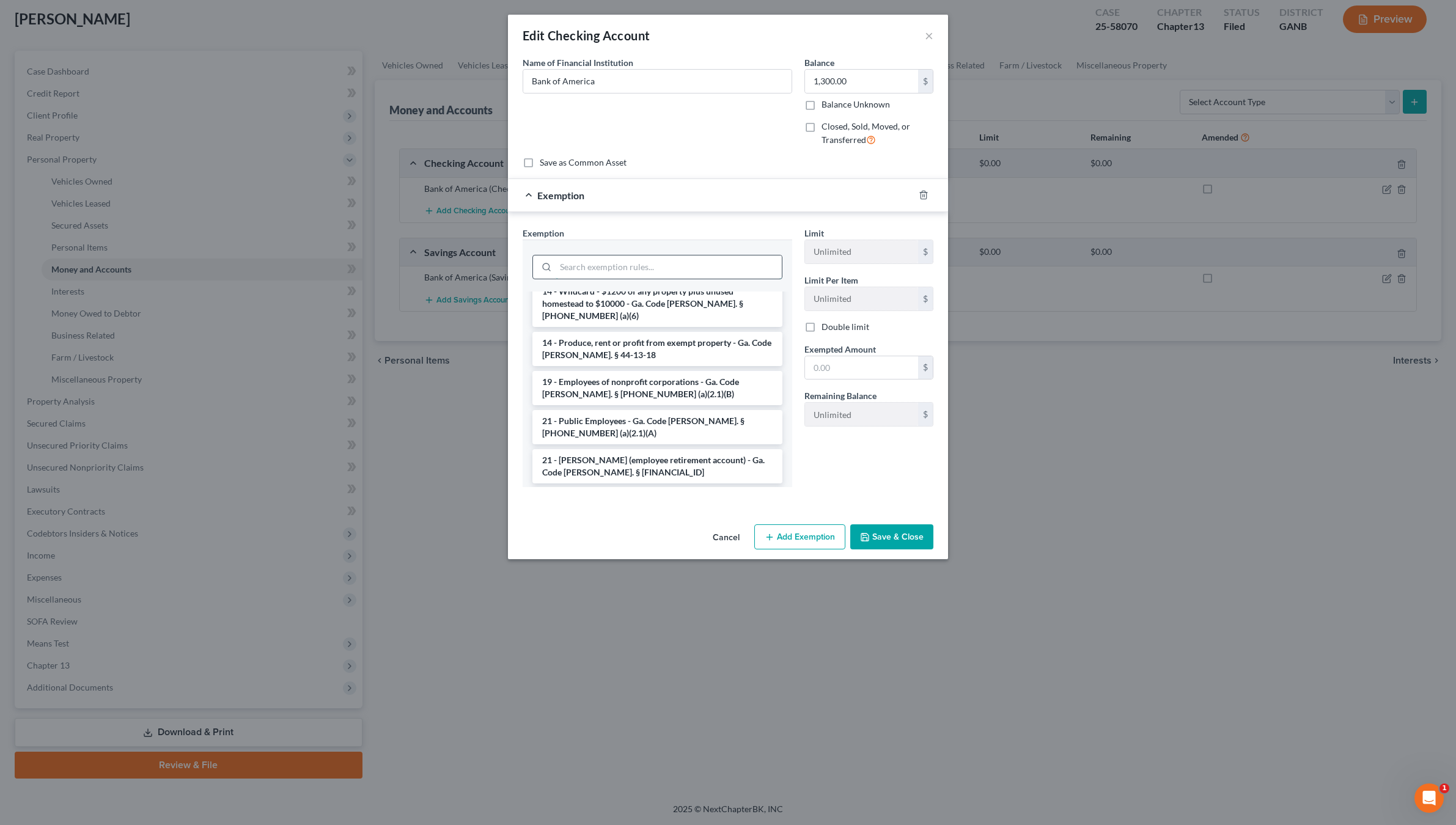
click at [659, 261] on input "search" at bounding box center [669, 267] width 226 height 23
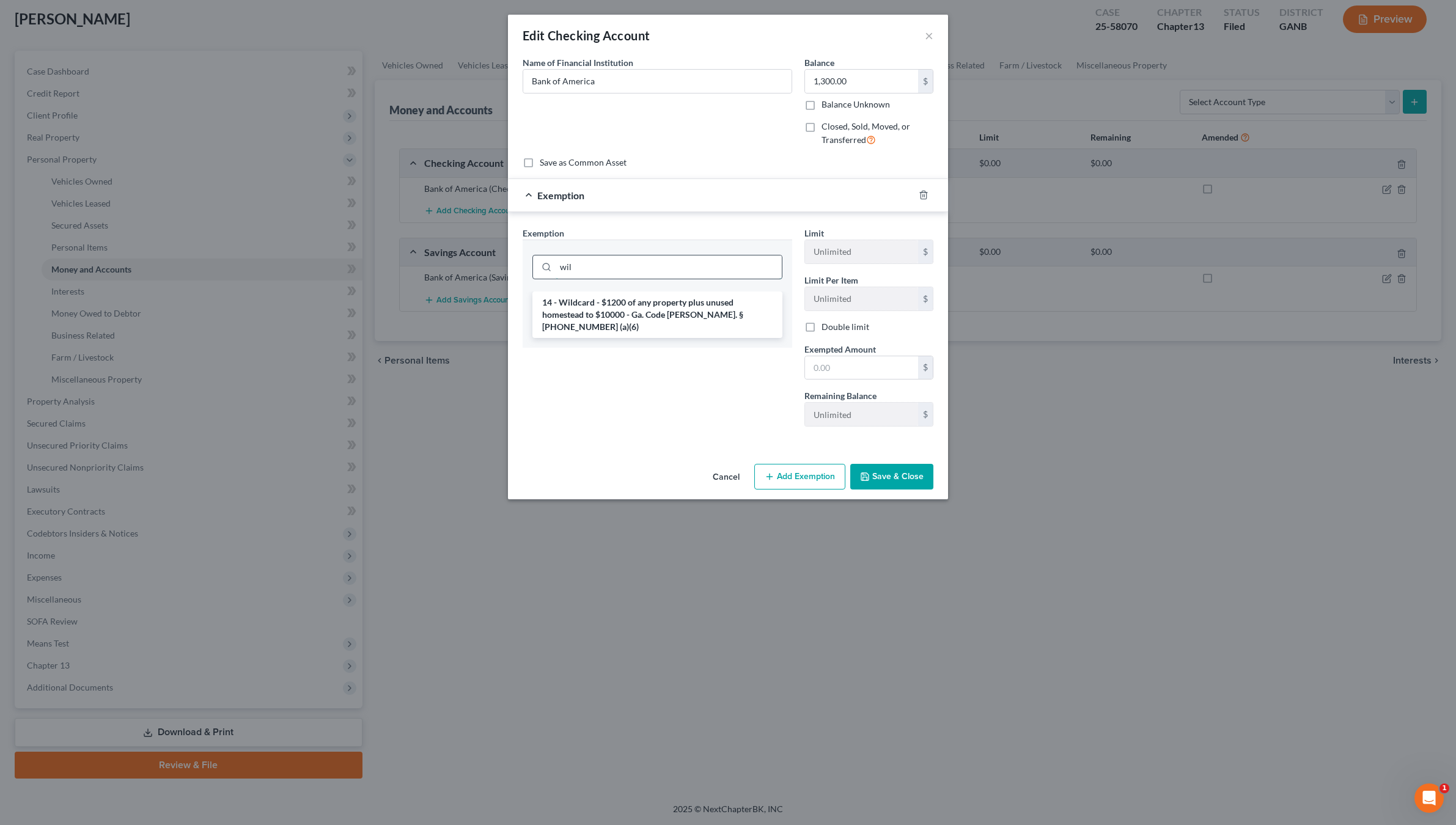
scroll to position [0, 0]
type input "wild"
click at [641, 304] on li "14 - Wildcard - $1200 of any property plus unused homestead to $10000 - Ga. Cod…" at bounding box center [658, 315] width 250 height 46
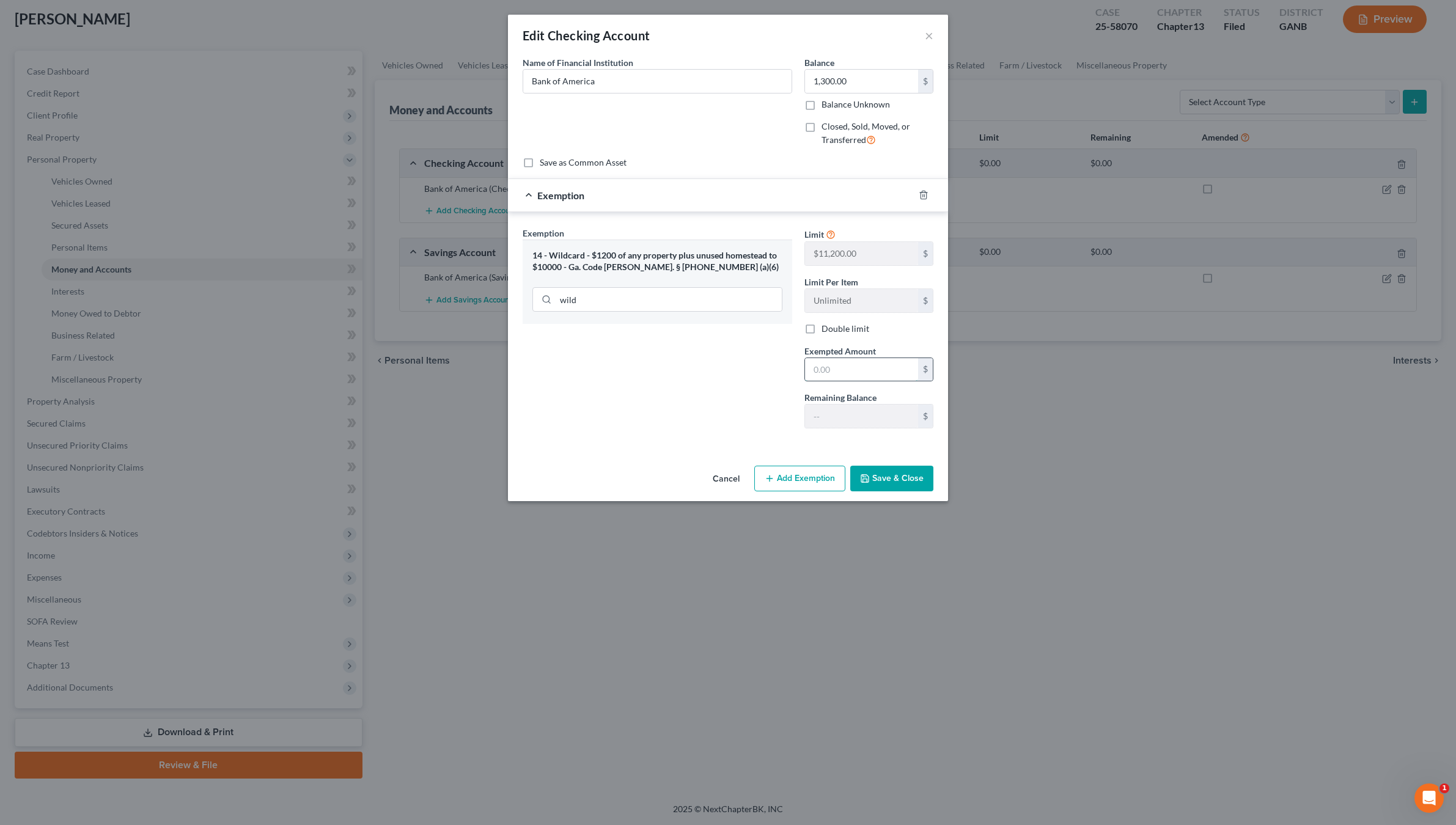
click at [852, 372] on input "text" at bounding box center [862, 370] width 113 height 23
type input "900.00"
click at [894, 473] on button "Save & Close" at bounding box center [892, 479] width 83 height 26
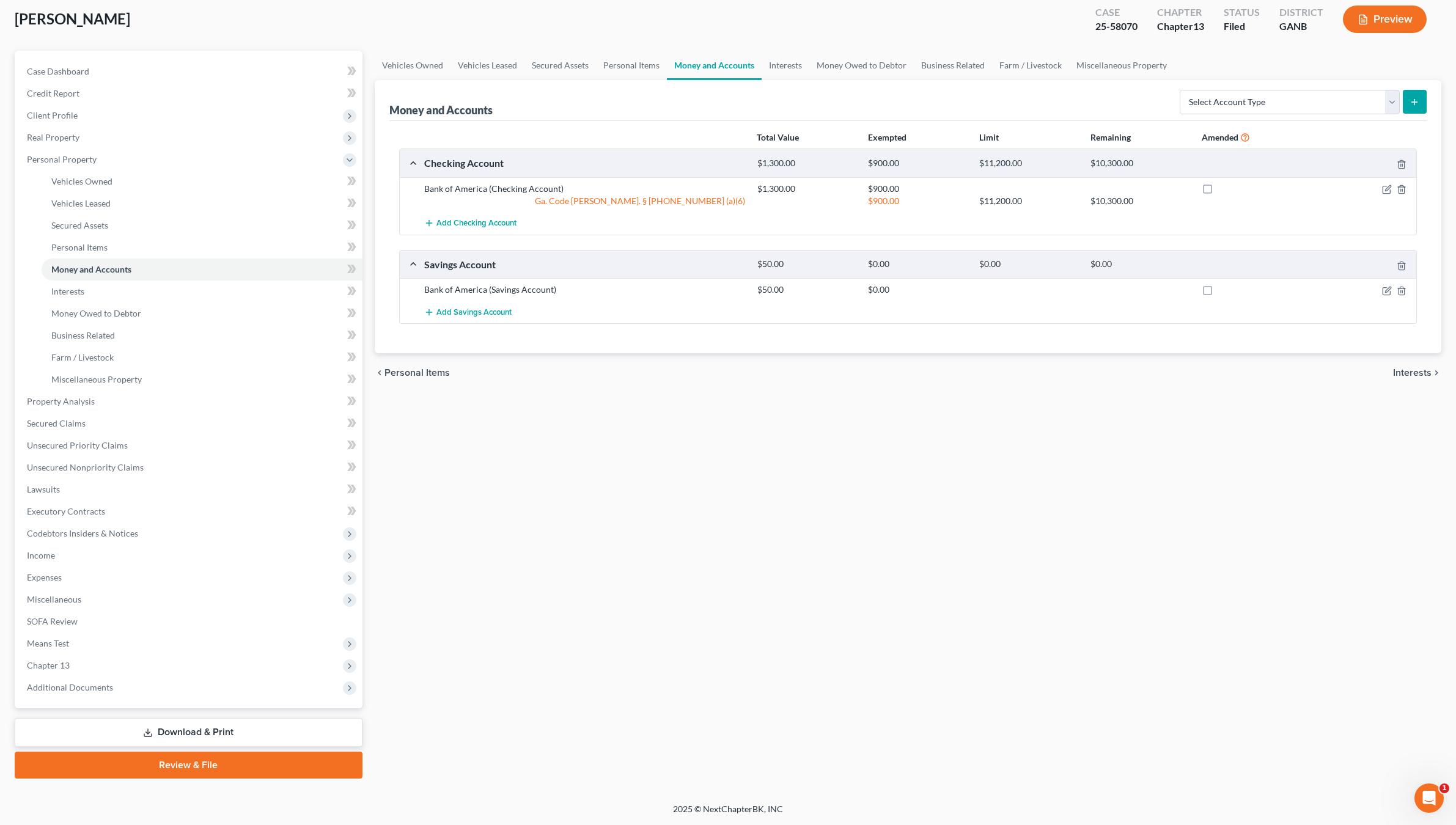
click at [1381, 190] on div at bounding box center [1362, 189] width 111 height 12
click at [1387, 185] on icon "button" at bounding box center [1387, 189] width 9 height 9
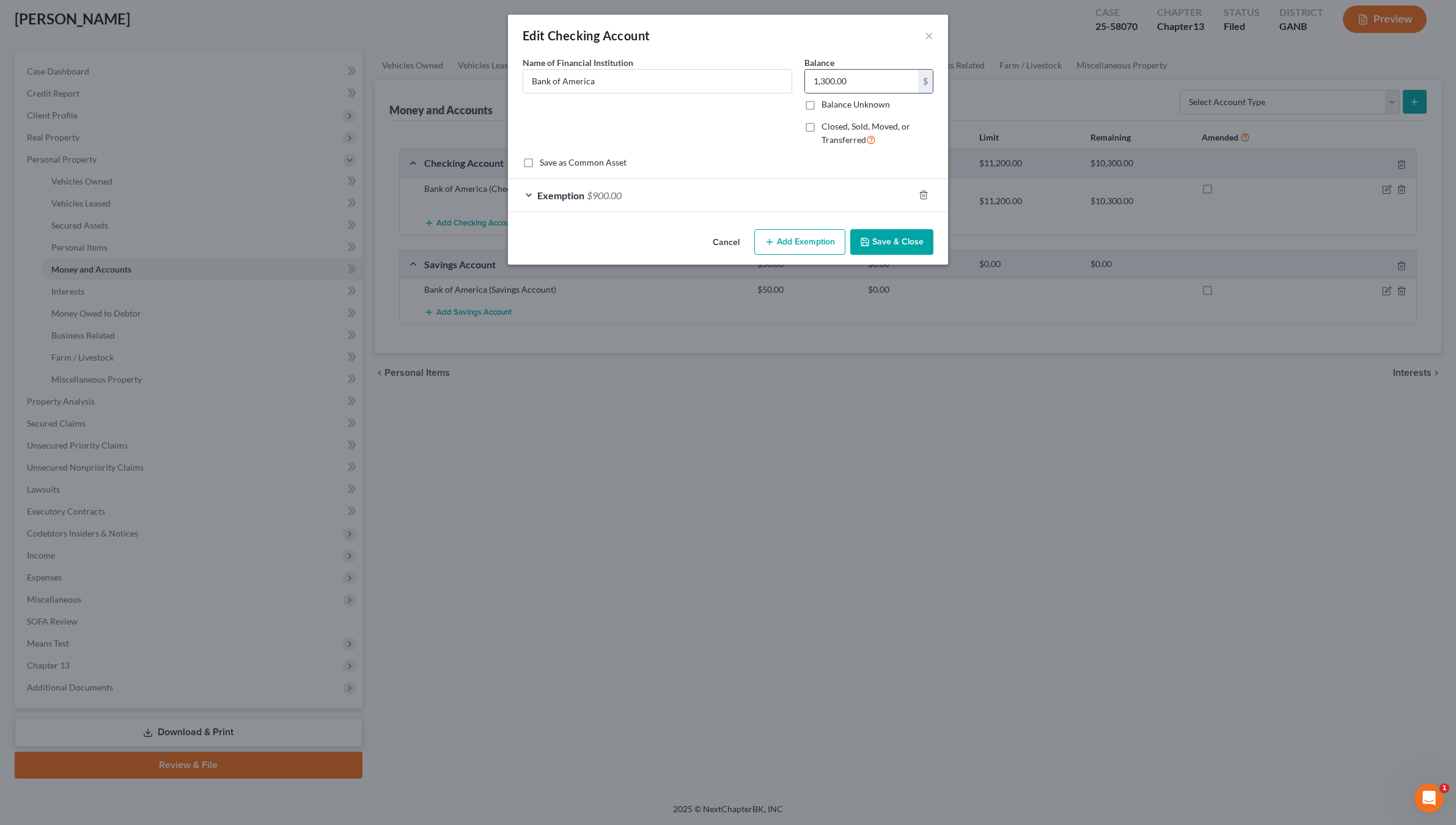
click at [841, 69] on div "1,300.00 $" at bounding box center [869, 81] width 129 height 25
click at [842, 78] on input "1,300.00" at bounding box center [862, 81] width 113 height 23
type input "900.0"
click at [882, 235] on button "Save & Close" at bounding box center [892, 242] width 83 height 26
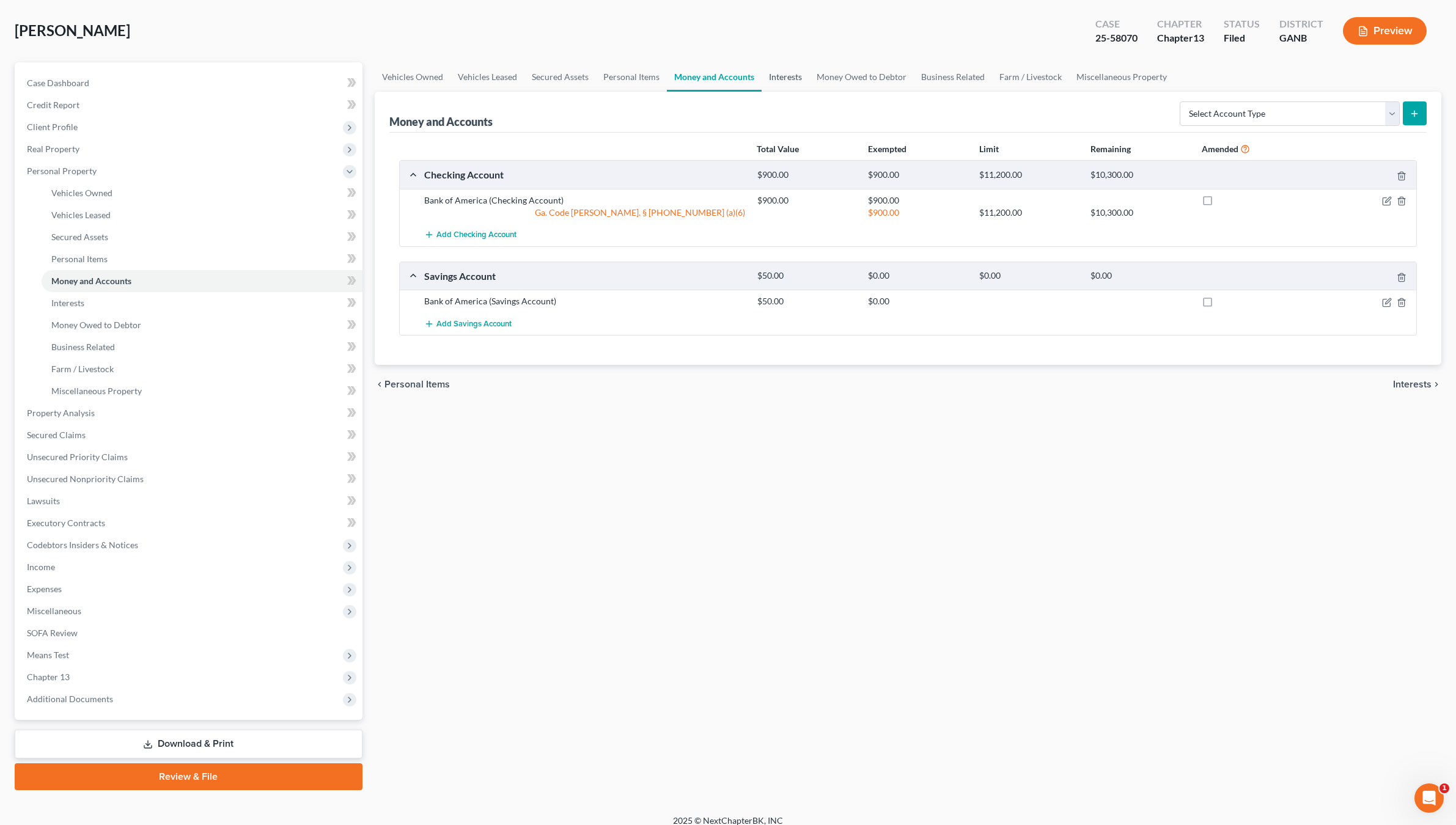
click at [785, 75] on link "Interests" at bounding box center [785, 77] width 48 height 29
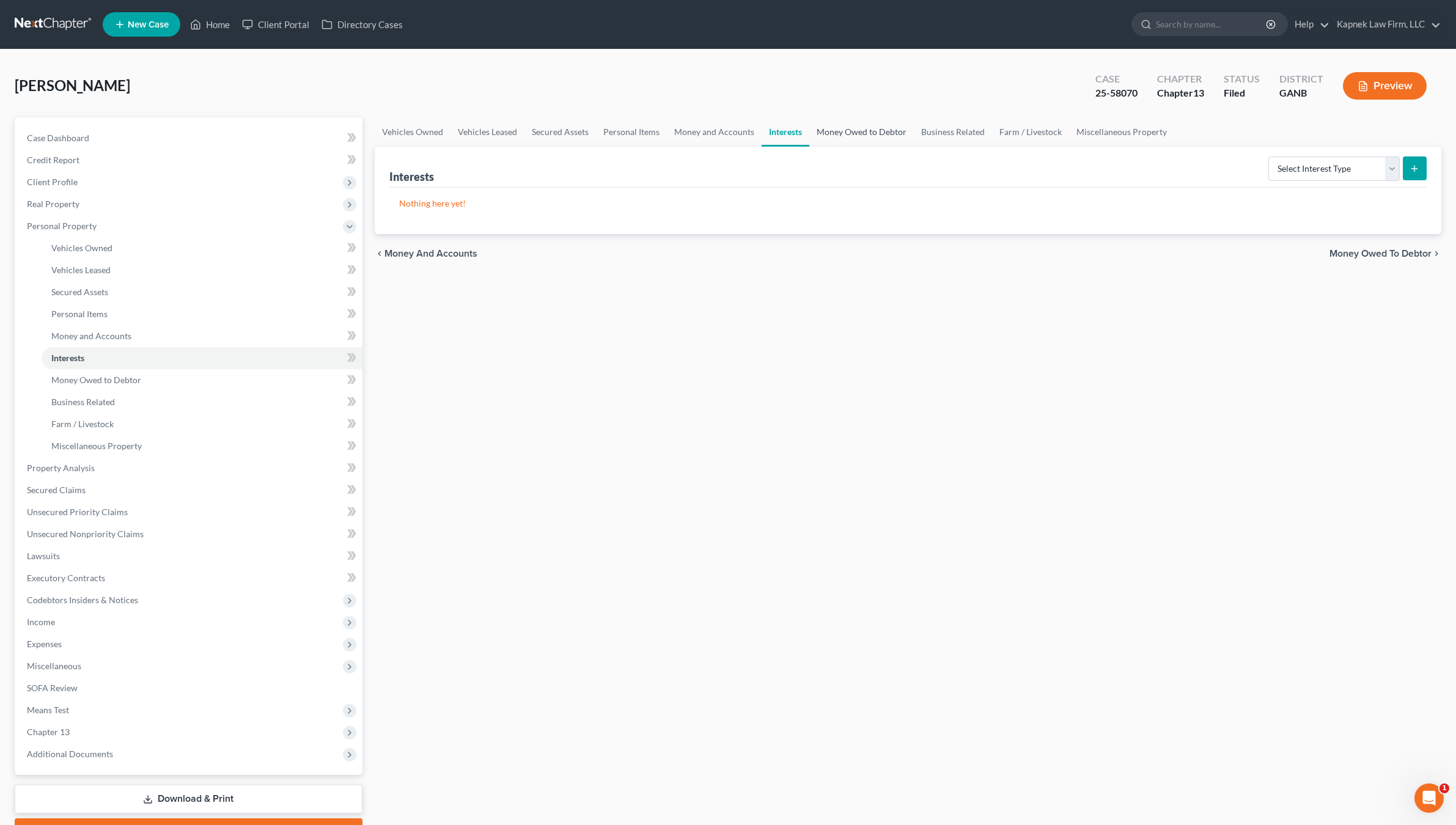
click at [870, 127] on link "Money Owed to Debtor" at bounding box center [862, 132] width 105 height 29
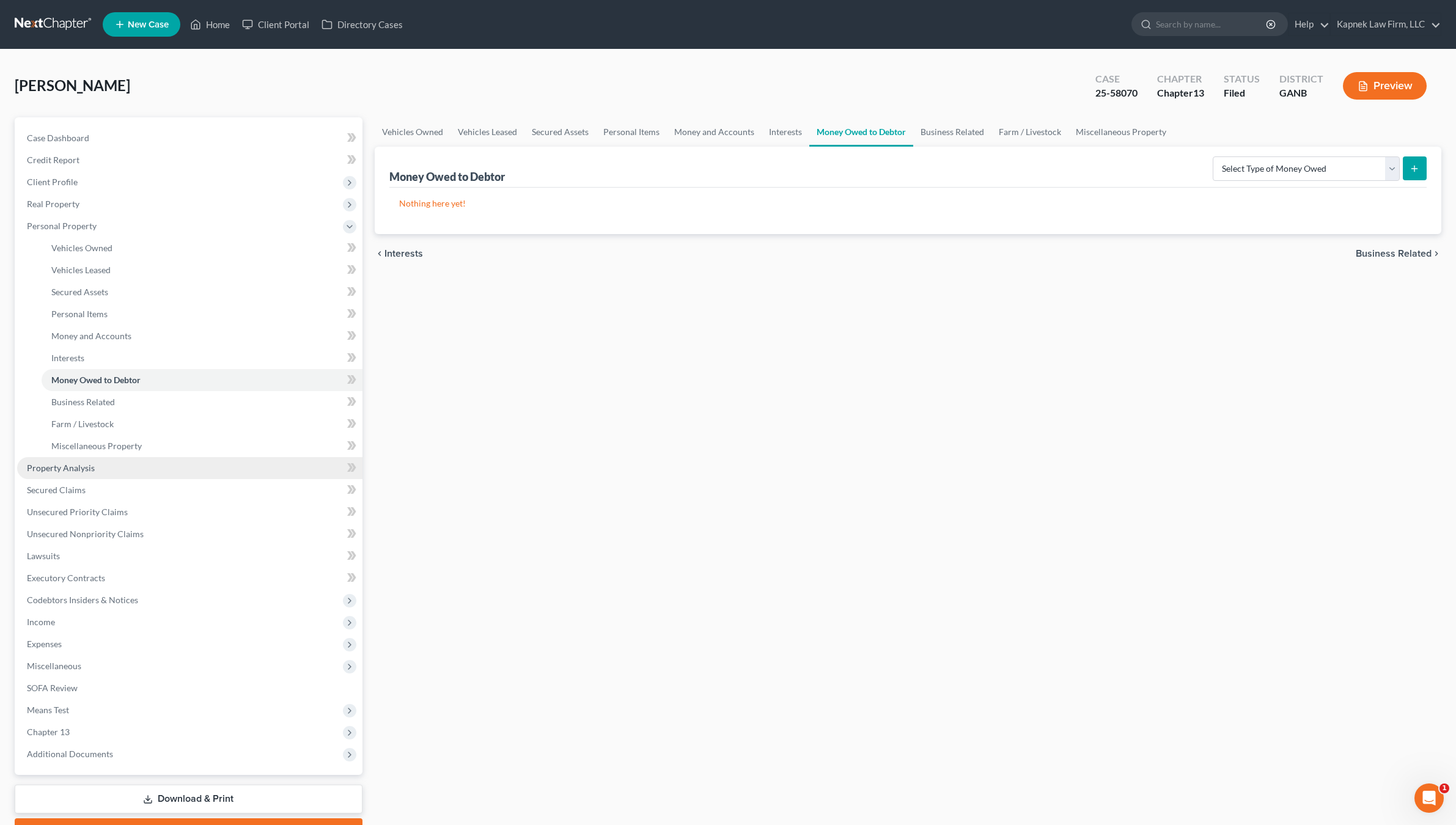
click at [147, 463] on link "Property Analysis" at bounding box center [190, 468] width 346 height 22
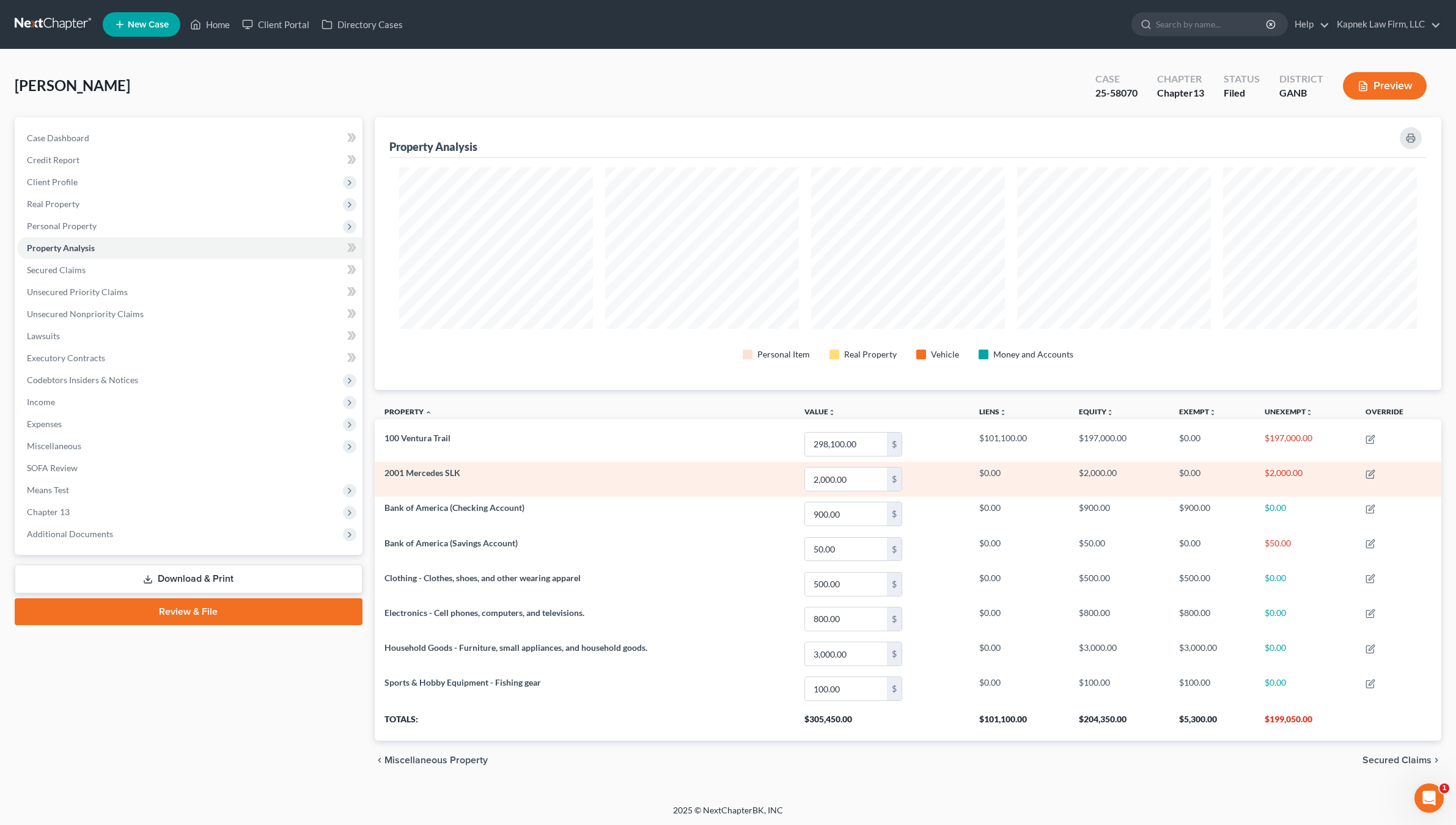
scroll to position [273, 1067]
click at [832, 472] on input "2,000.00" at bounding box center [846, 479] width 82 height 23
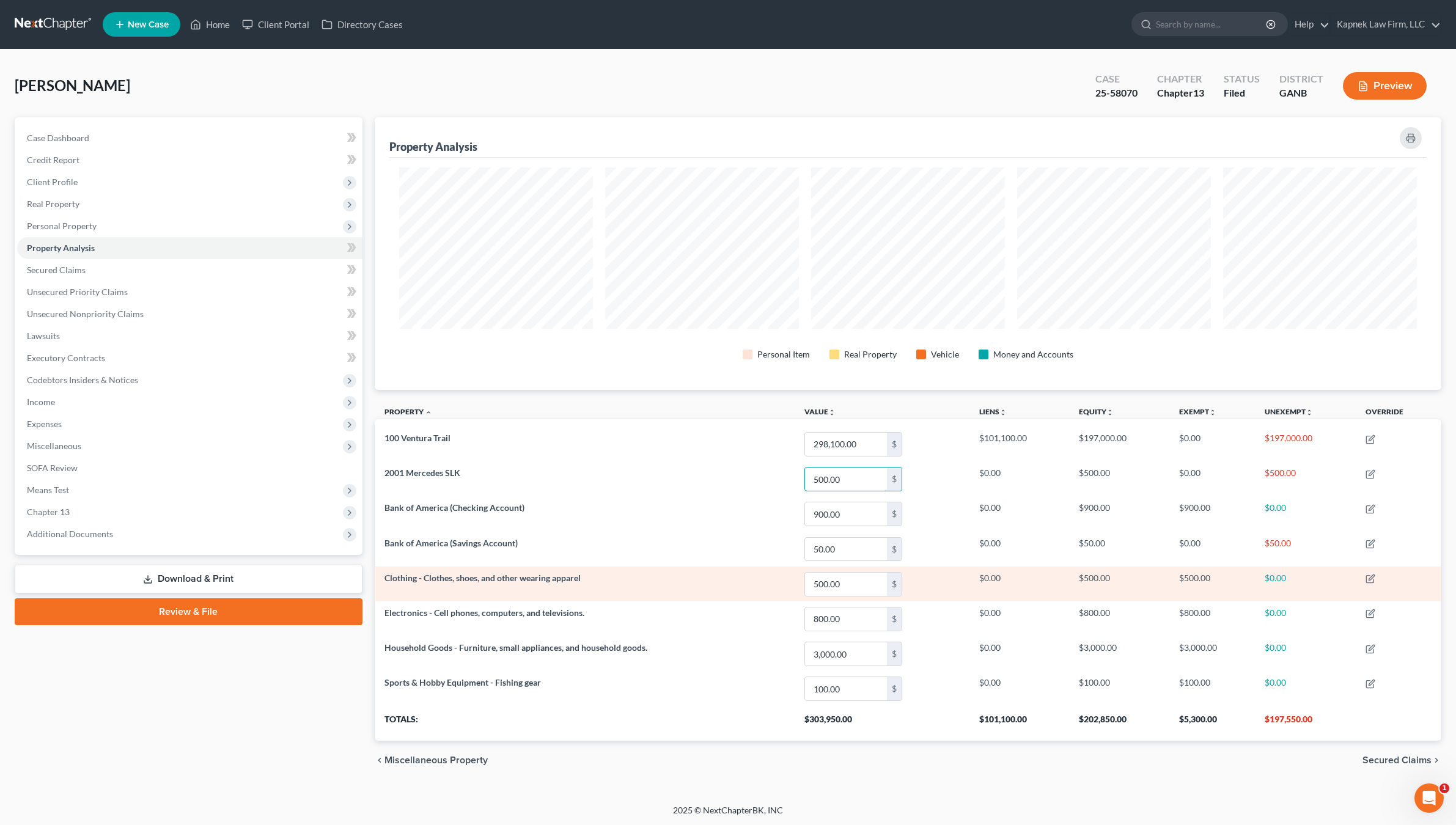
scroll to position [1, 0]
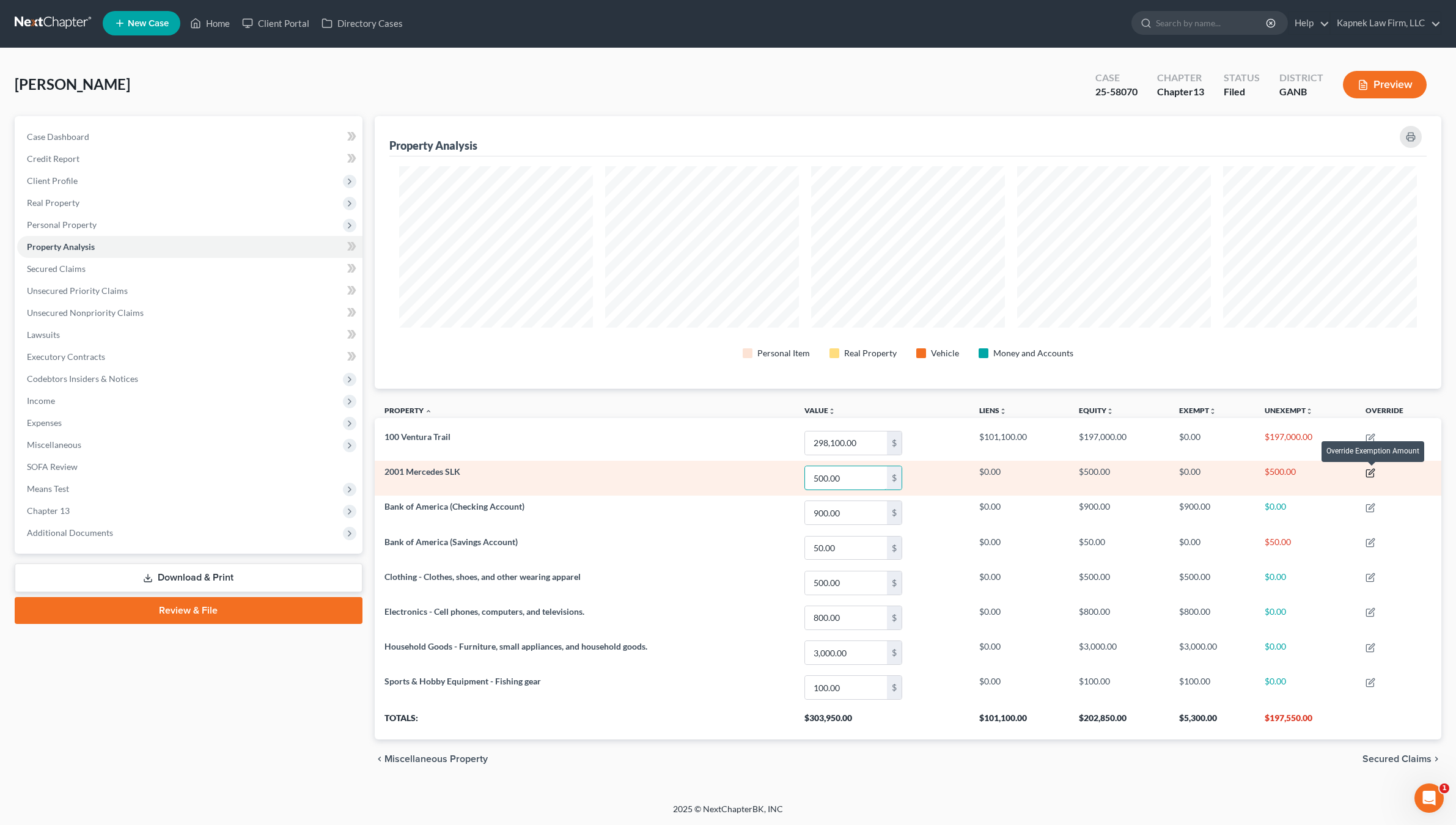
type input "500.00"
click at [1372, 472] on icon "button" at bounding box center [1371, 472] width 5 height 5
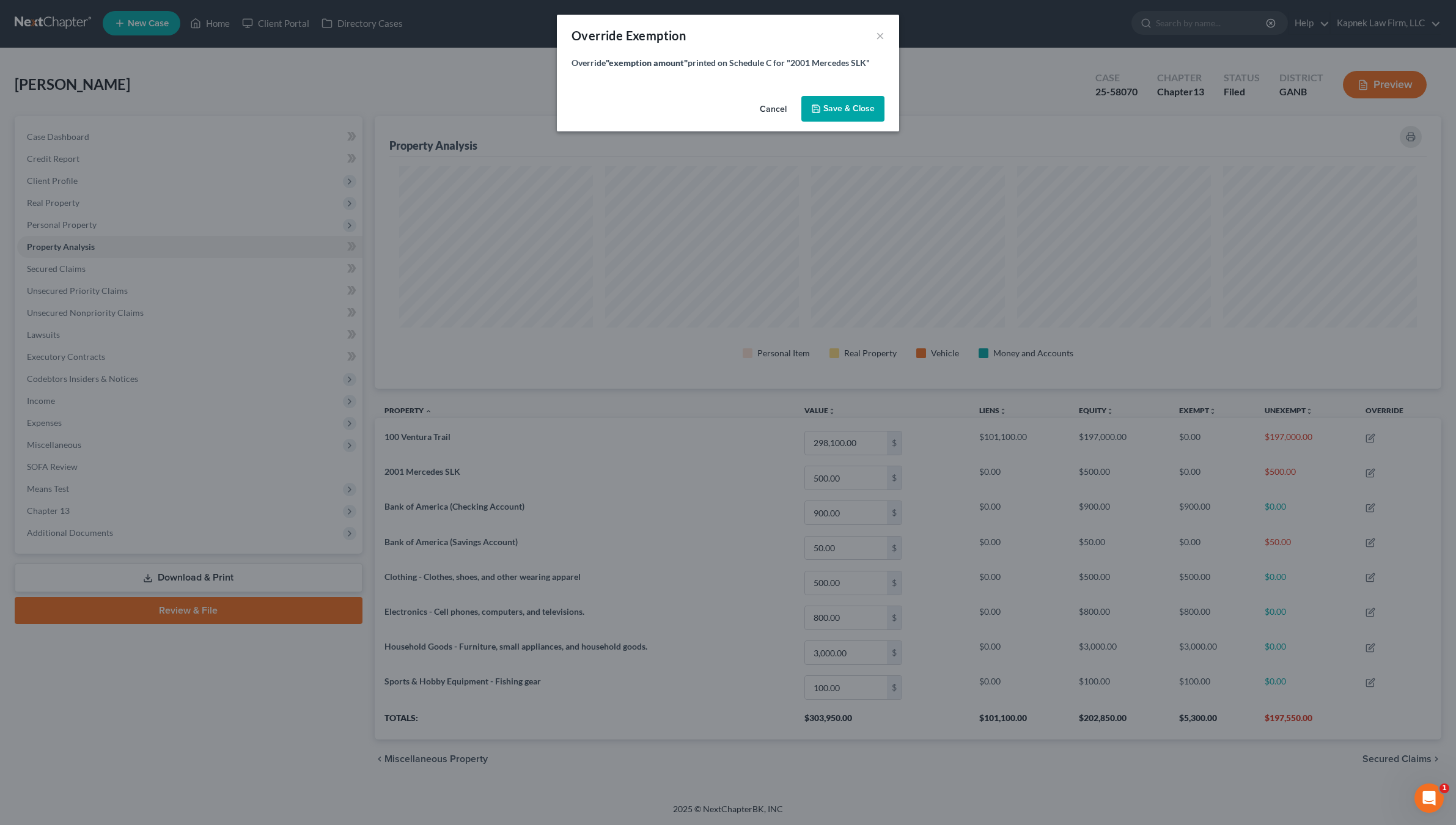
click at [881, 108] on button "Save & Close" at bounding box center [843, 109] width 83 height 26
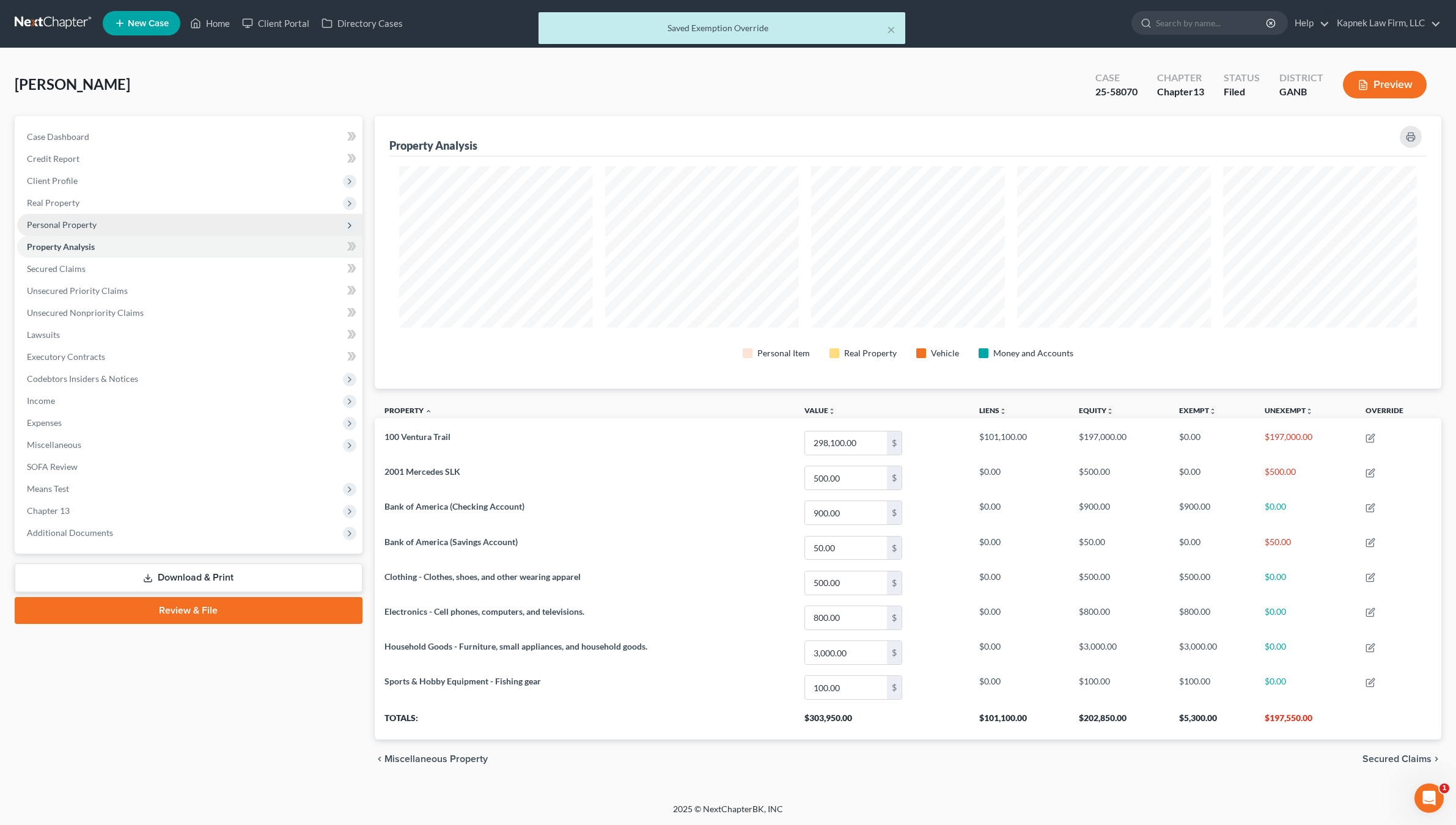
click at [104, 229] on span "Personal Property" at bounding box center [190, 225] width 346 height 22
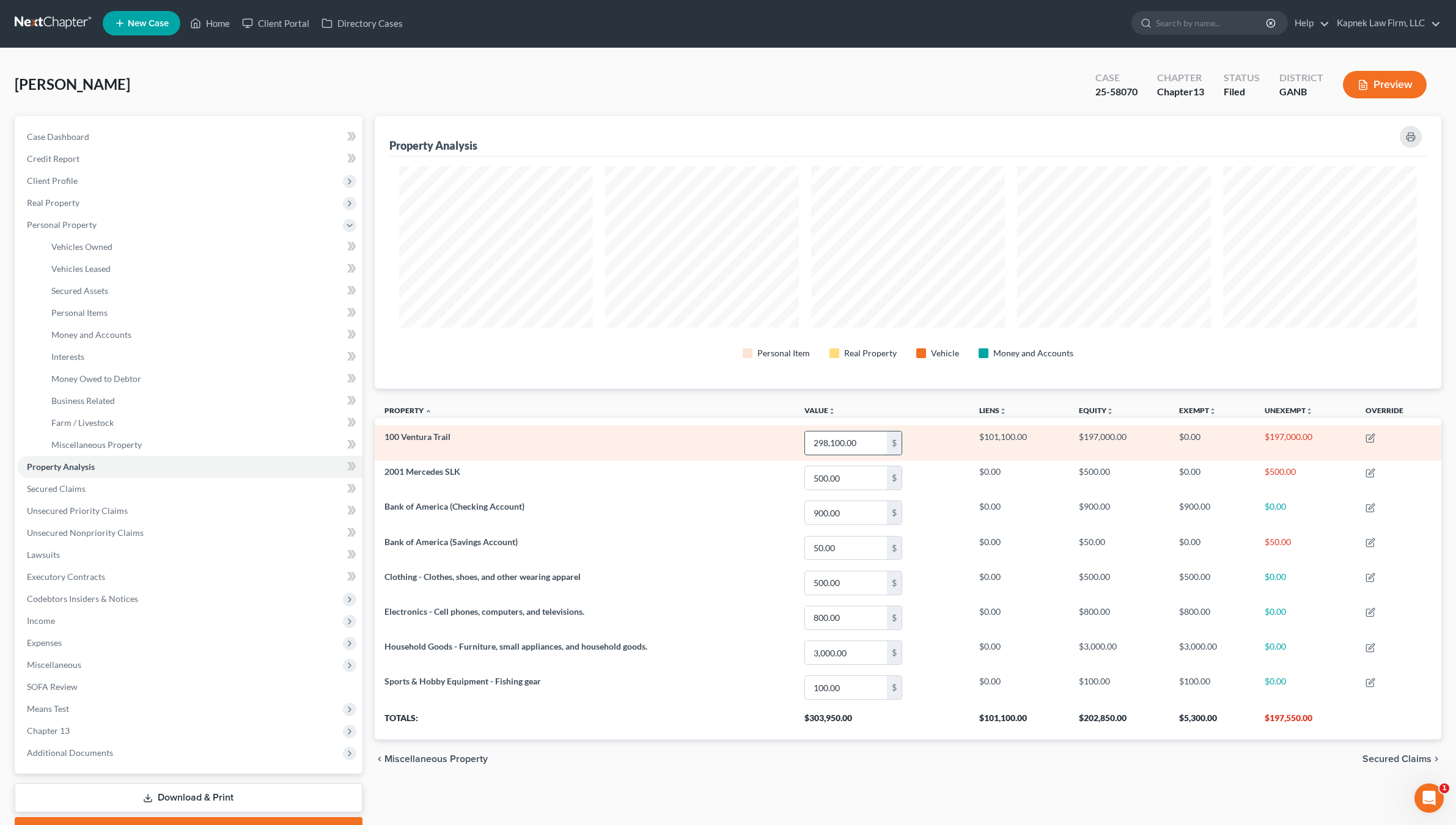
click at [817, 443] on input "298,100.00" at bounding box center [846, 443] width 82 height 23
click at [816, 443] on input "298,100.00" at bounding box center [846, 443] width 82 height 23
click at [472, 433] on td "100 Ventura Trail" at bounding box center [585, 443] width 420 height 35
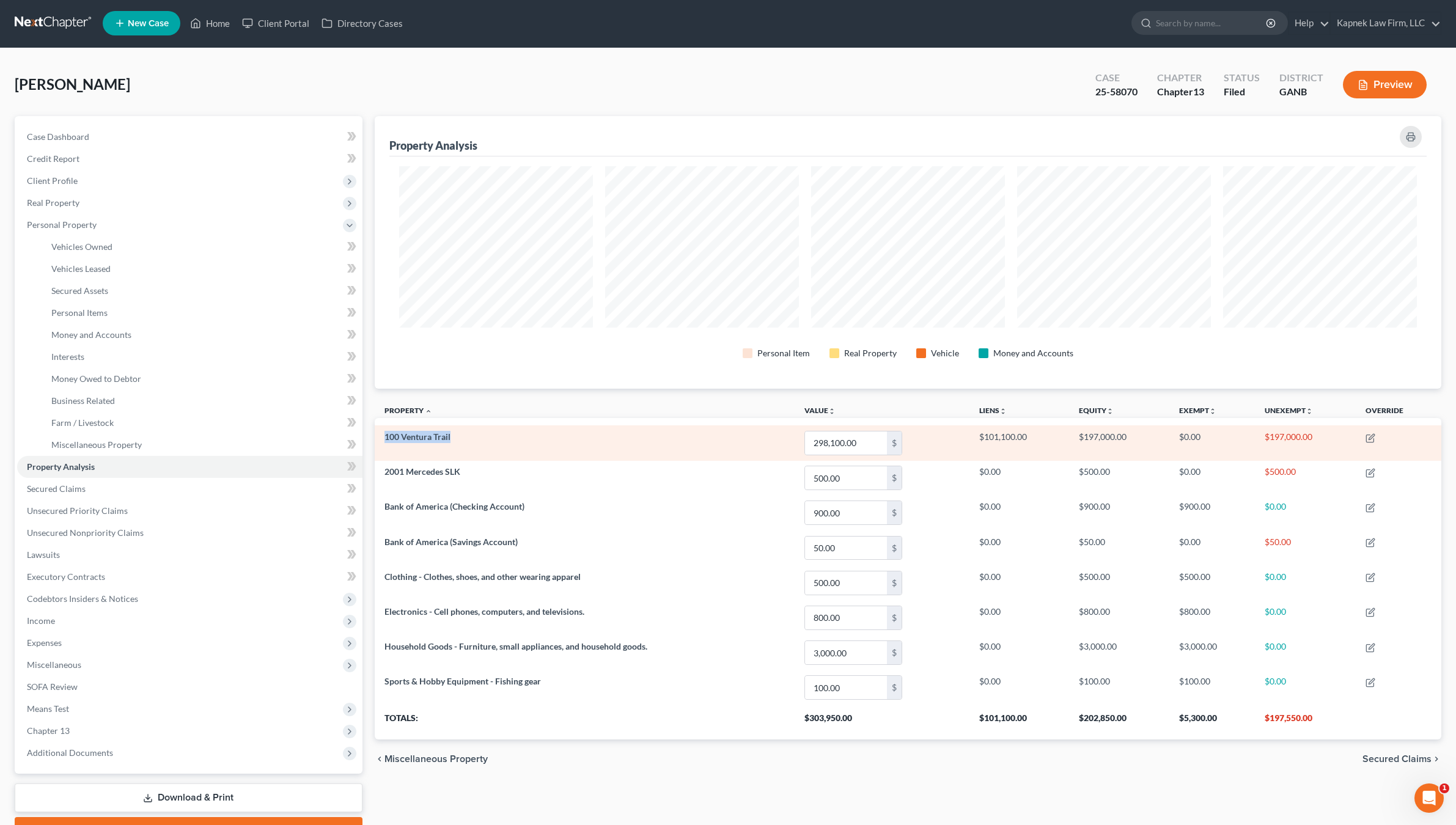
click at [472, 433] on td "100 Ventura Trail" at bounding box center [585, 443] width 420 height 35
copy span "100 Ventura Trail"
click at [825, 441] on input "298,100.00" at bounding box center [846, 443] width 82 height 23
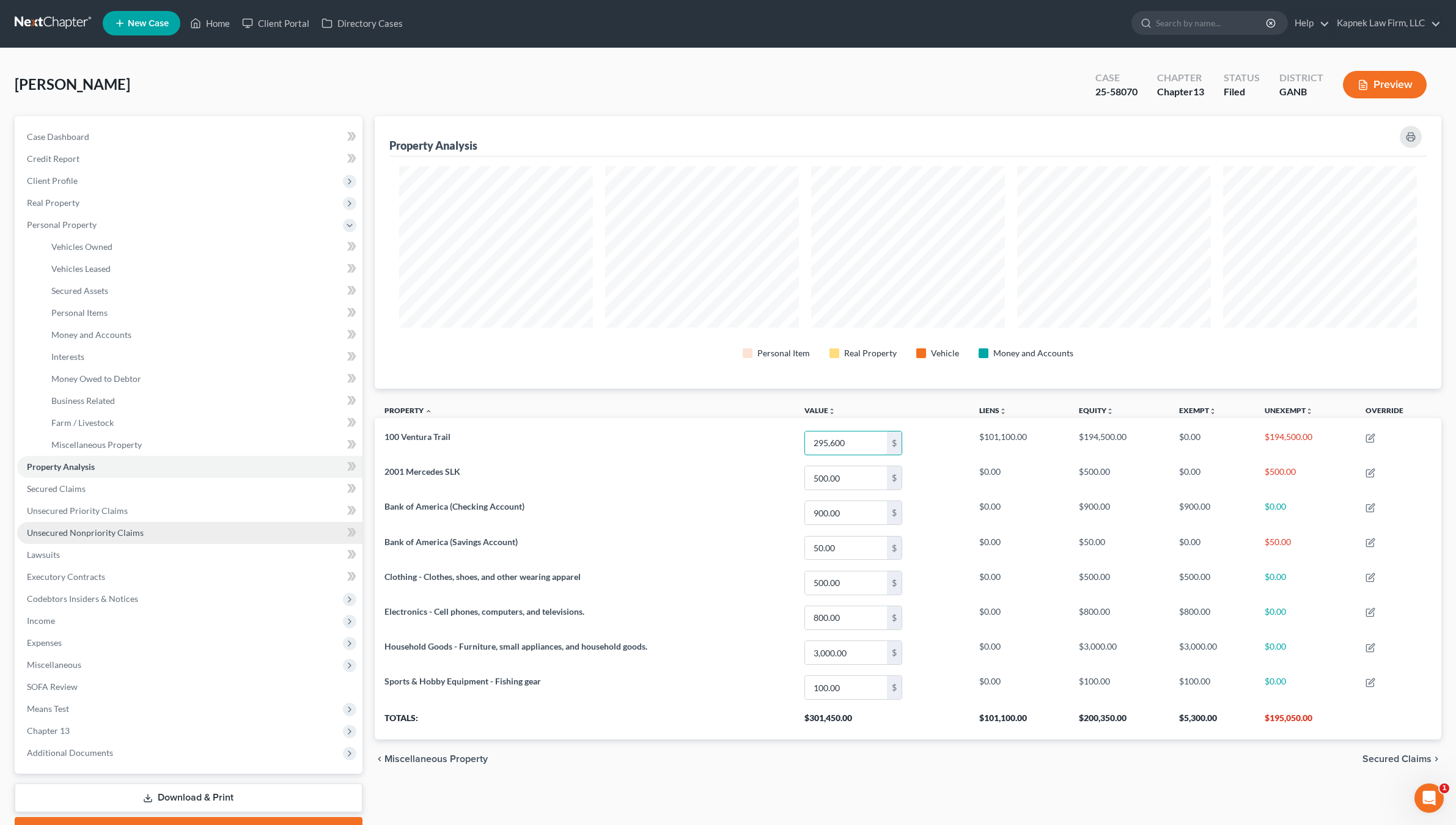
scroll to position [67, 0]
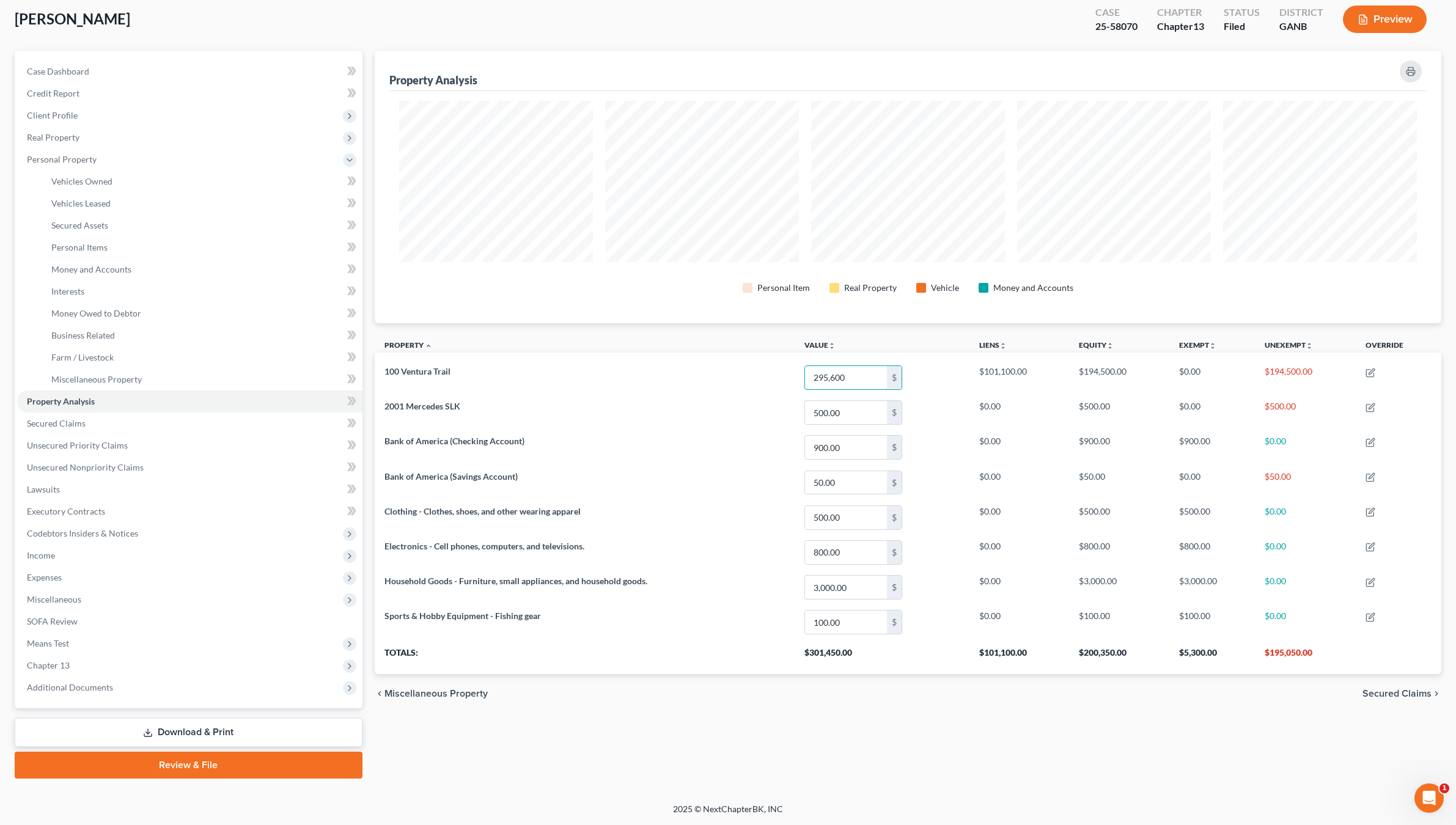
type input "295,600"
click at [191, 732] on link "Download & Print" at bounding box center [189, 733] width 348 height 29
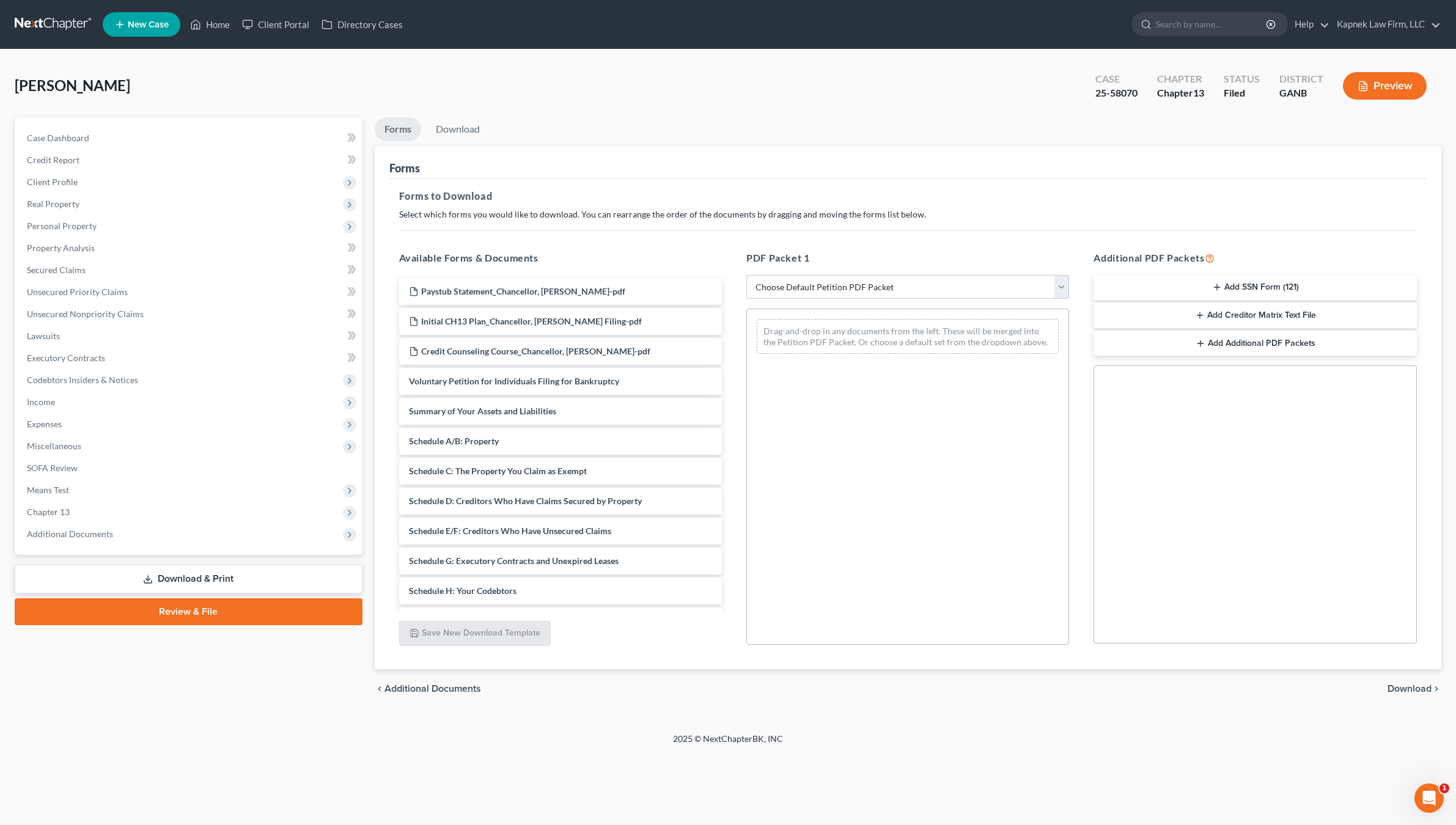
click at [798, 287] on select "Choose Default Petition PDF Packet Complete Bankruptcy Petition (all forms and …" at bounding box center [907, 287] width 322 height 25
select select "8"
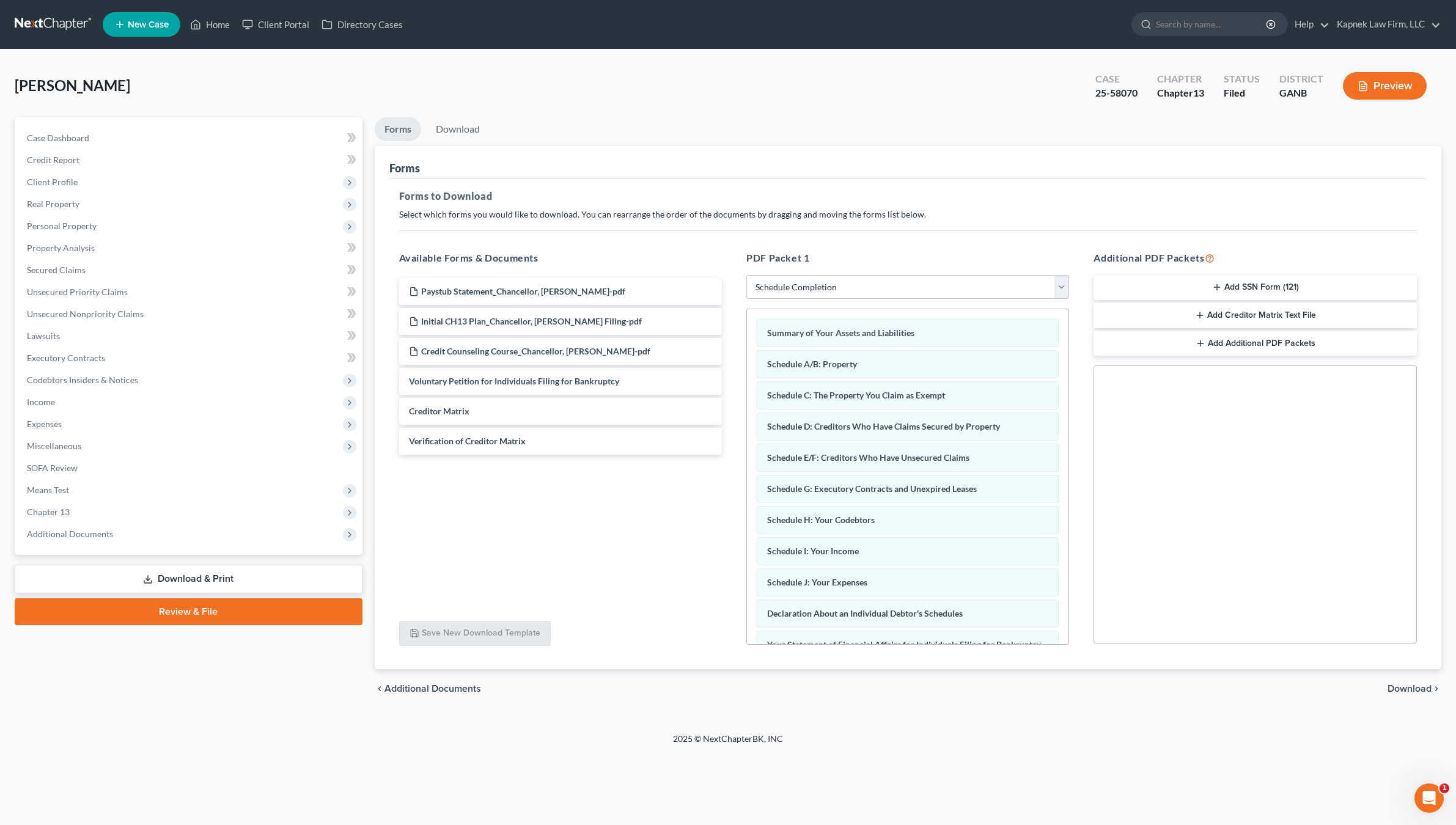
click at [1415, 696] on div "chevron_left Additional Documents Download chevron_right" at bounding box center [908, 690] width 1068 height 39
click at [1411, 686] on span "Download" at bounding box center [1409, 689] width 44 height 9
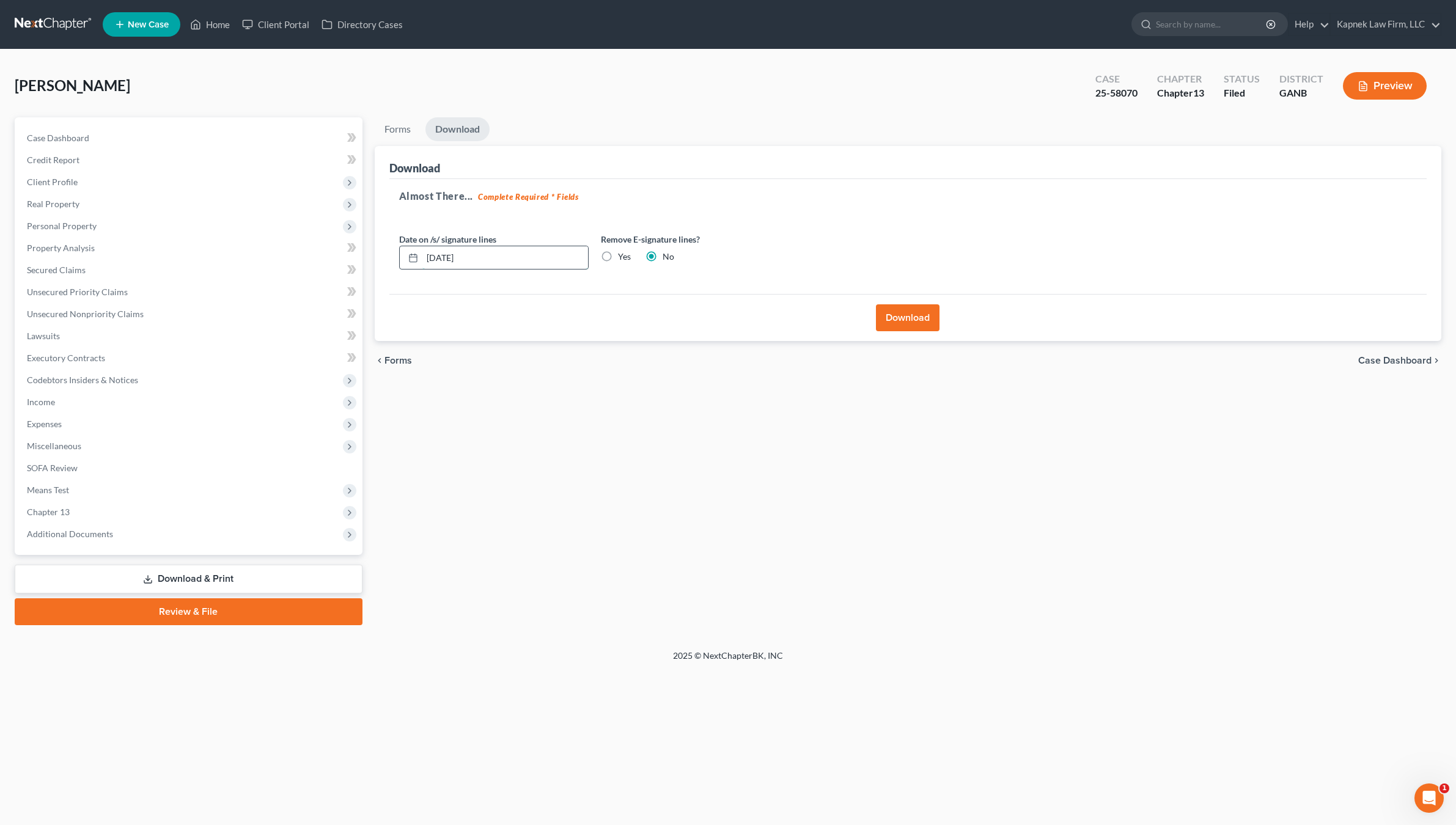
click at [444, 262] on input "[DATE]" at bounding box center [505, 257] width 165 height 23
click at [902, 321] on button "Download" at bounding box center [908, 317] width 63 height 27
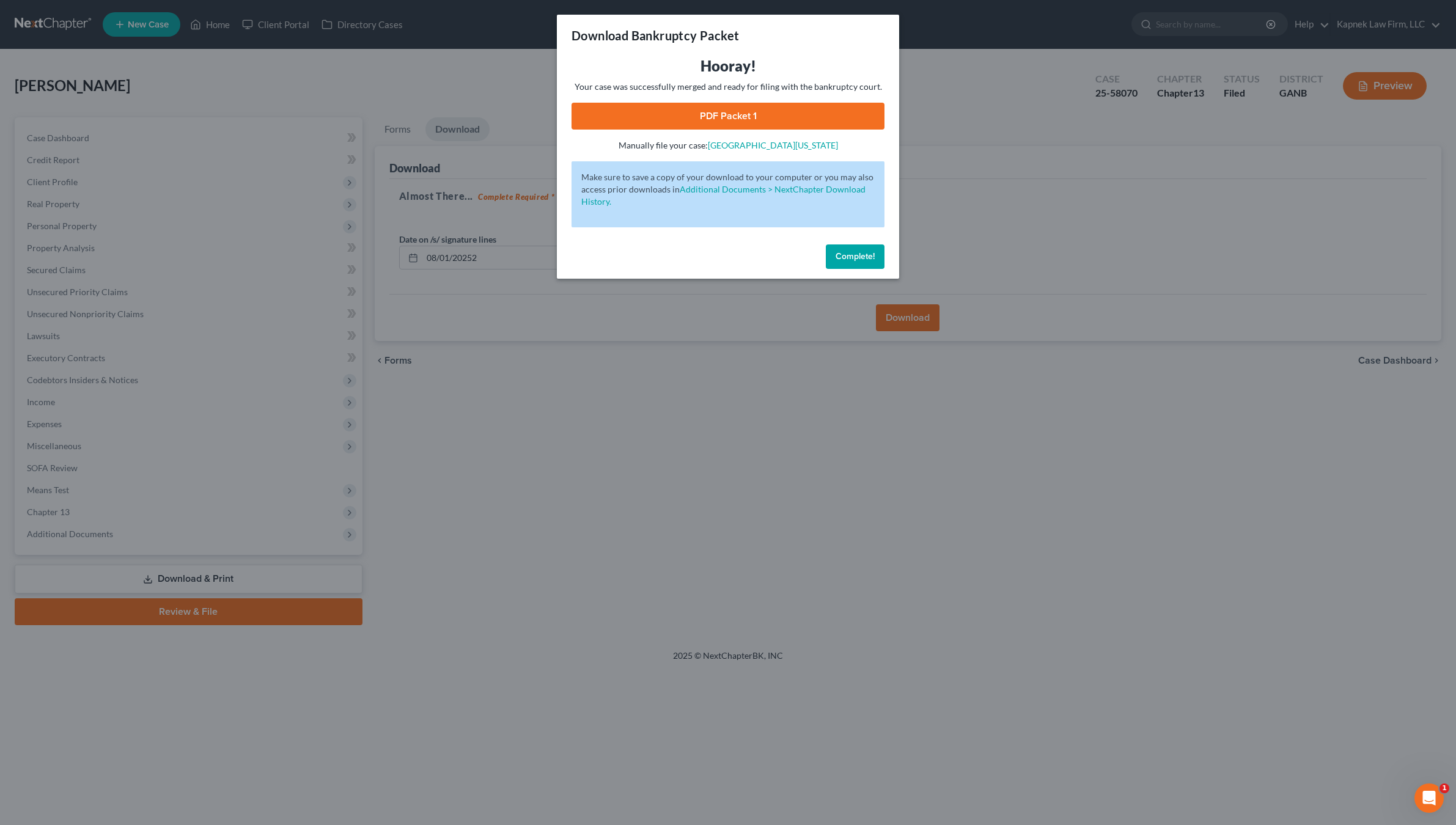
click at [791, 111] on link "PDF Packet 1" at bounding box center [728, 116] width 313 height 27
click at [850, 254] on span "Complete!" at bounding box center [855, 256] width 39 height 10
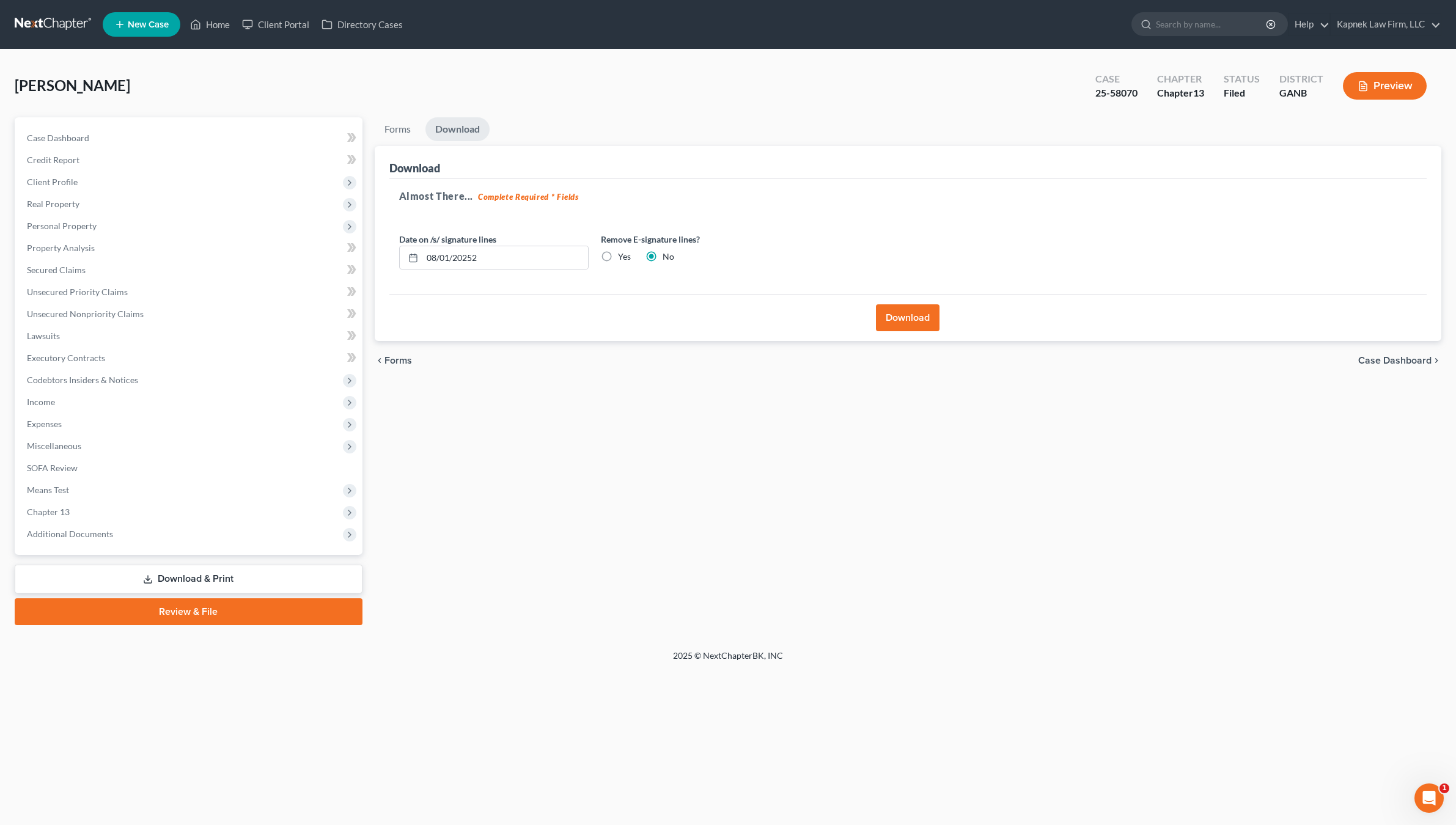
click at [1098, 97] on div "25-58070" at bounding box center [1116, 93] width 42 height 14
copy div "25-58070"
click at [436, 255] on input "08/01/20252" at bounding box center [505, 257] width 165 height 23
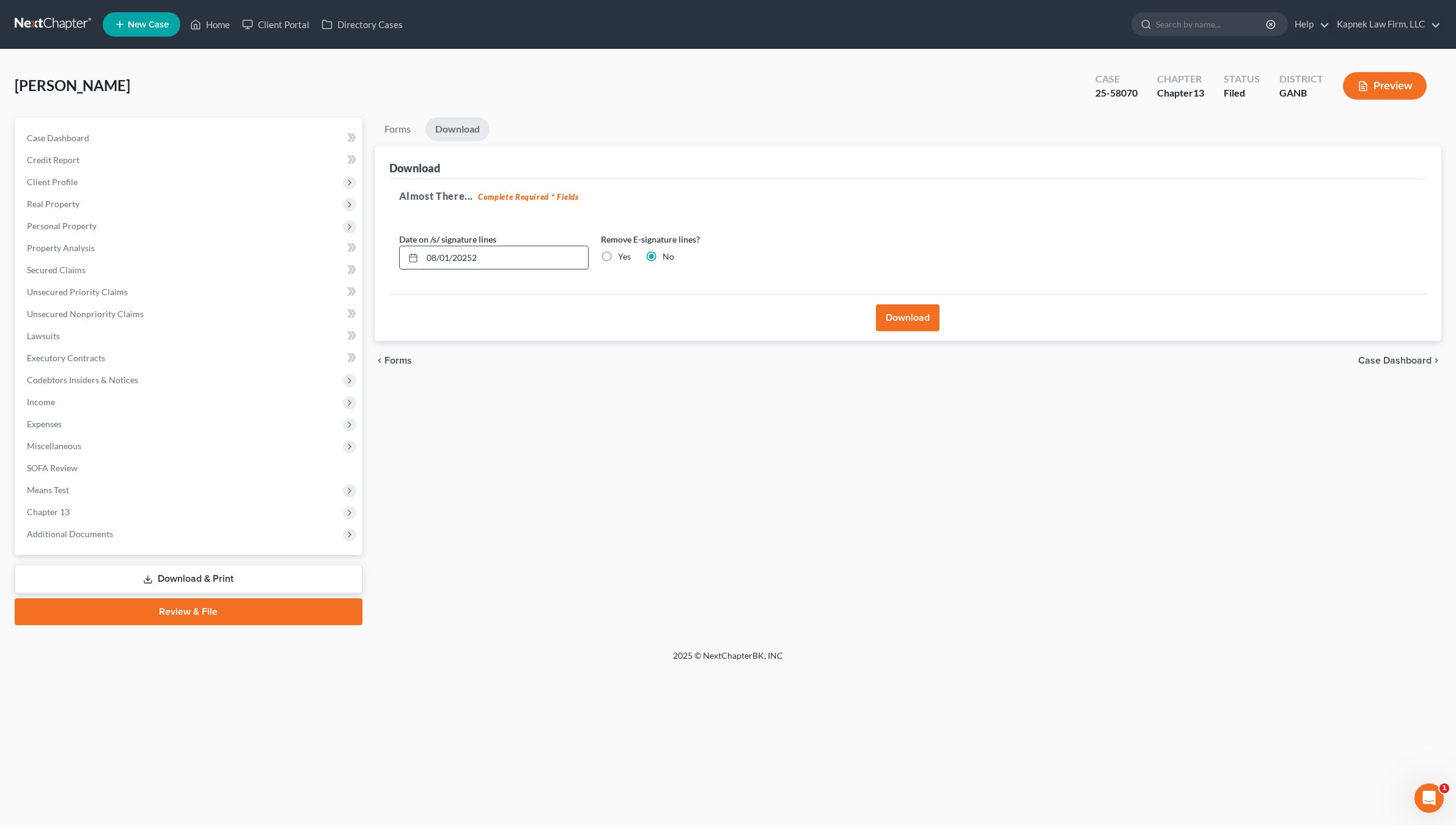
click at [436, 255] on input "08/01/20252" at bounding box center [505, 257] width 165 height 23
click at [443, 258] on input "08/01/20252" at bounding box center [505, 257] width 165 height 23
click at [531, 258] on input "08/12/20252" at bounding box center [505, 257] width 165 height 23
type input "[DATE]"
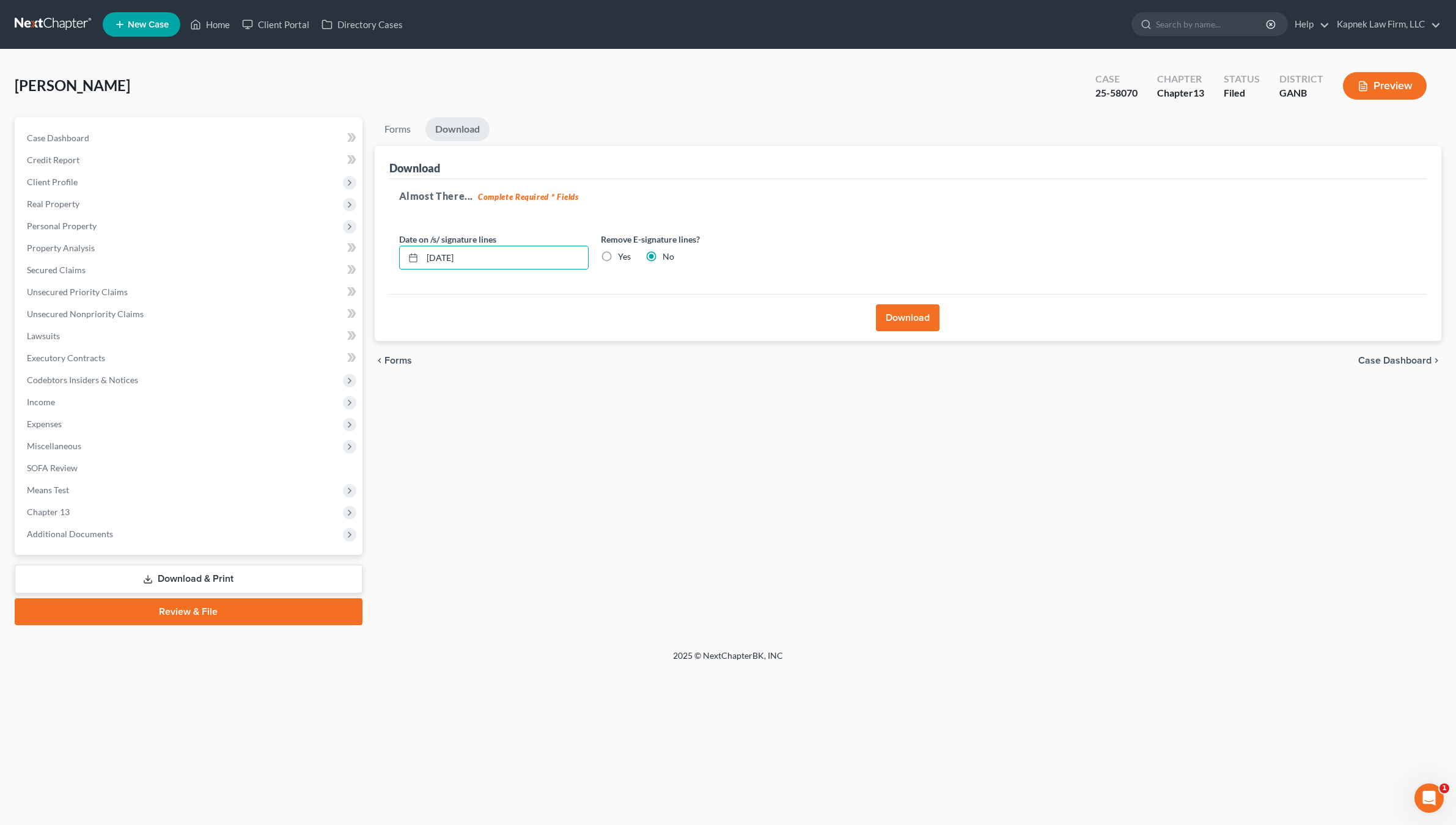
click at [900, 318] on button "Download" at bounding box center [908, 317] width 63 height 27
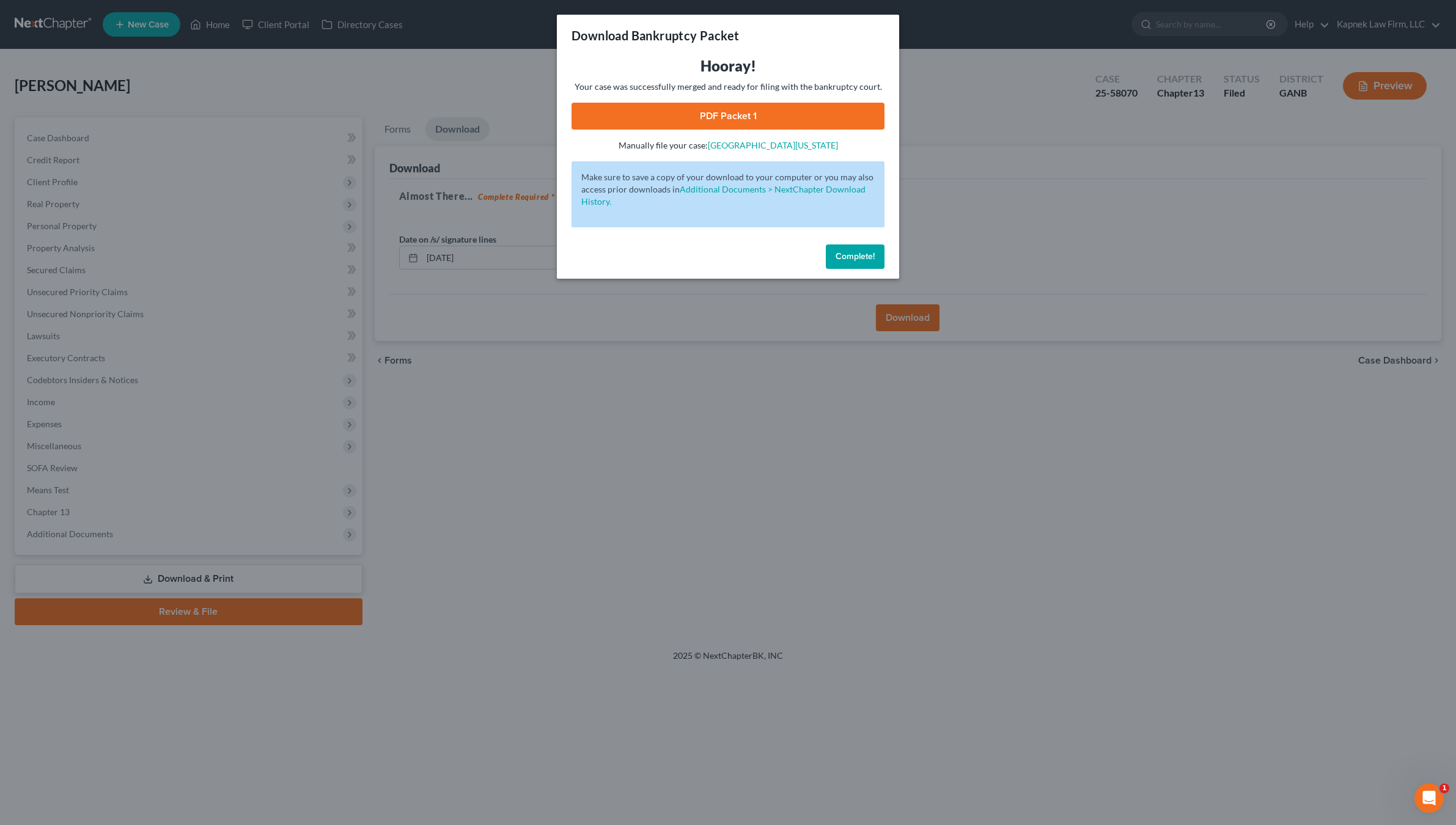
click at [745, 112] on link "PDF Packet 1" at bounding box center [728, 116] width 313 height 27
click at [857, 258] on span "Complete!" at bounding box center [855, 256] width 39 height 10
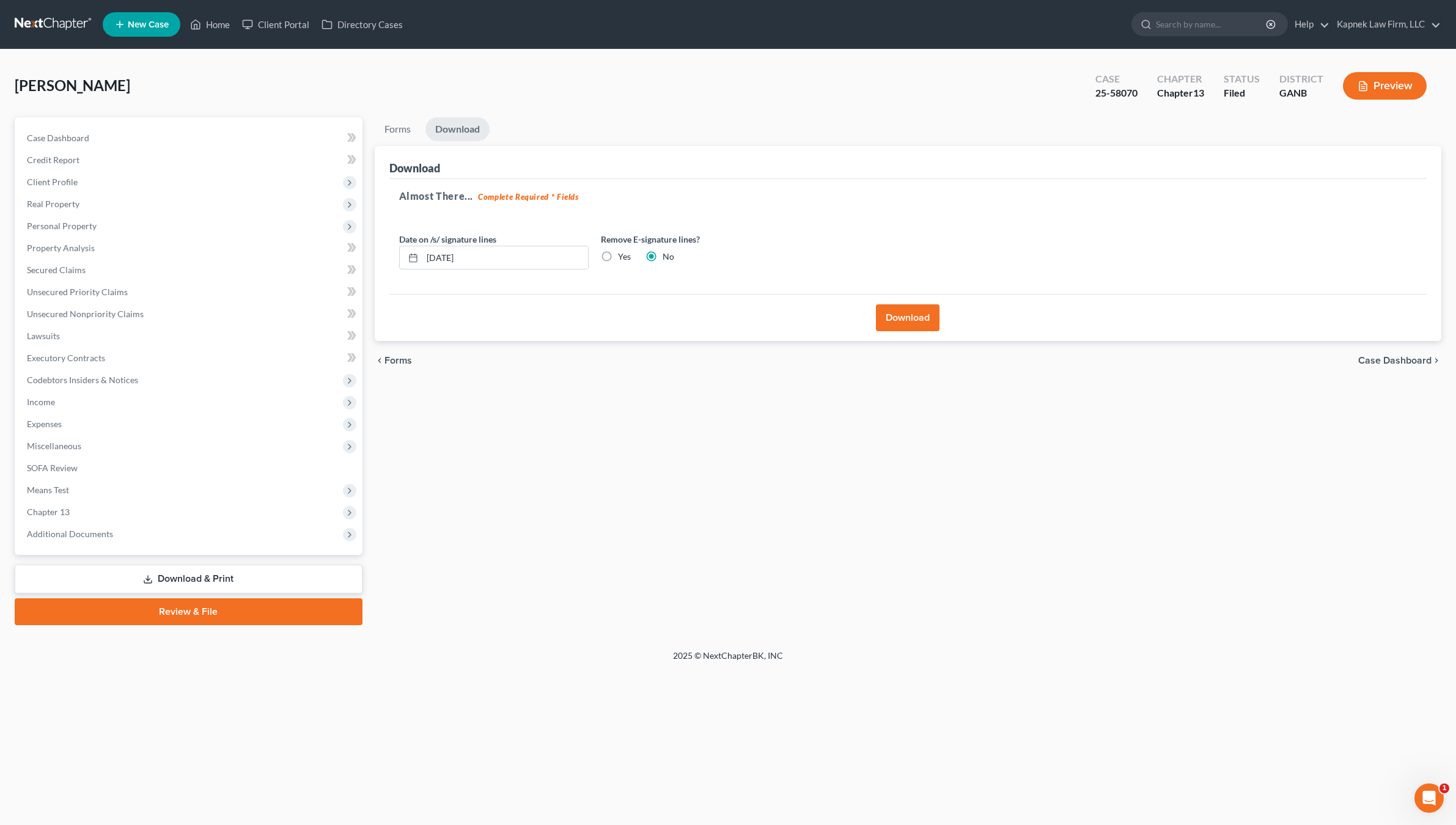
click at [1095, 97] on div "25-58070" at bounding box center [1116, 93] width 42 height 14
click at [1134, 94] on div "25-58070" at bounding box center [1116, 93] width 42 height 14
copy div "25-58070"
